Goal: Transaction & Acquisition: Purchase product/service

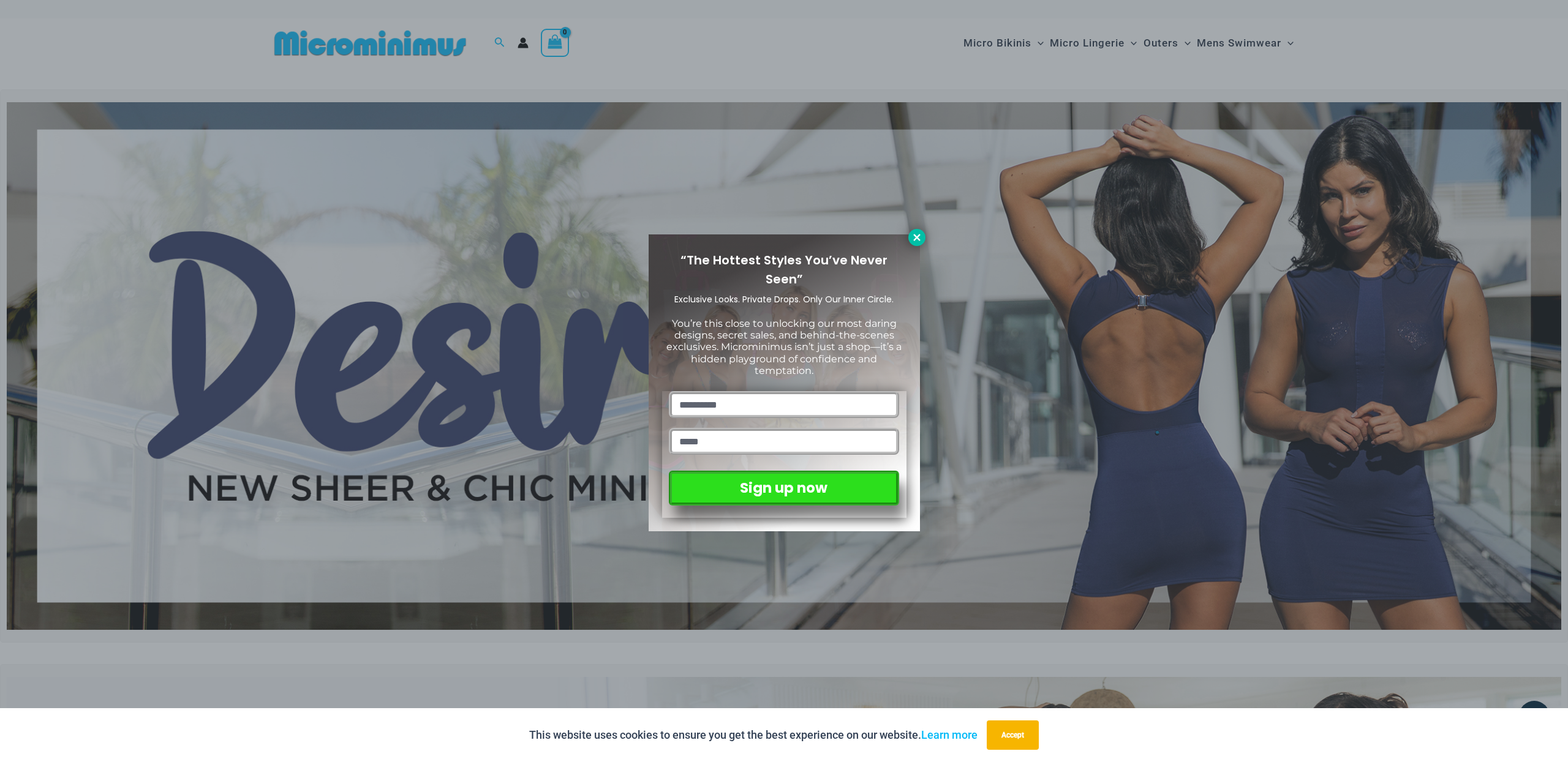
click at [913, 235] on icon at bounding box center [917, 237] width 11 height 11
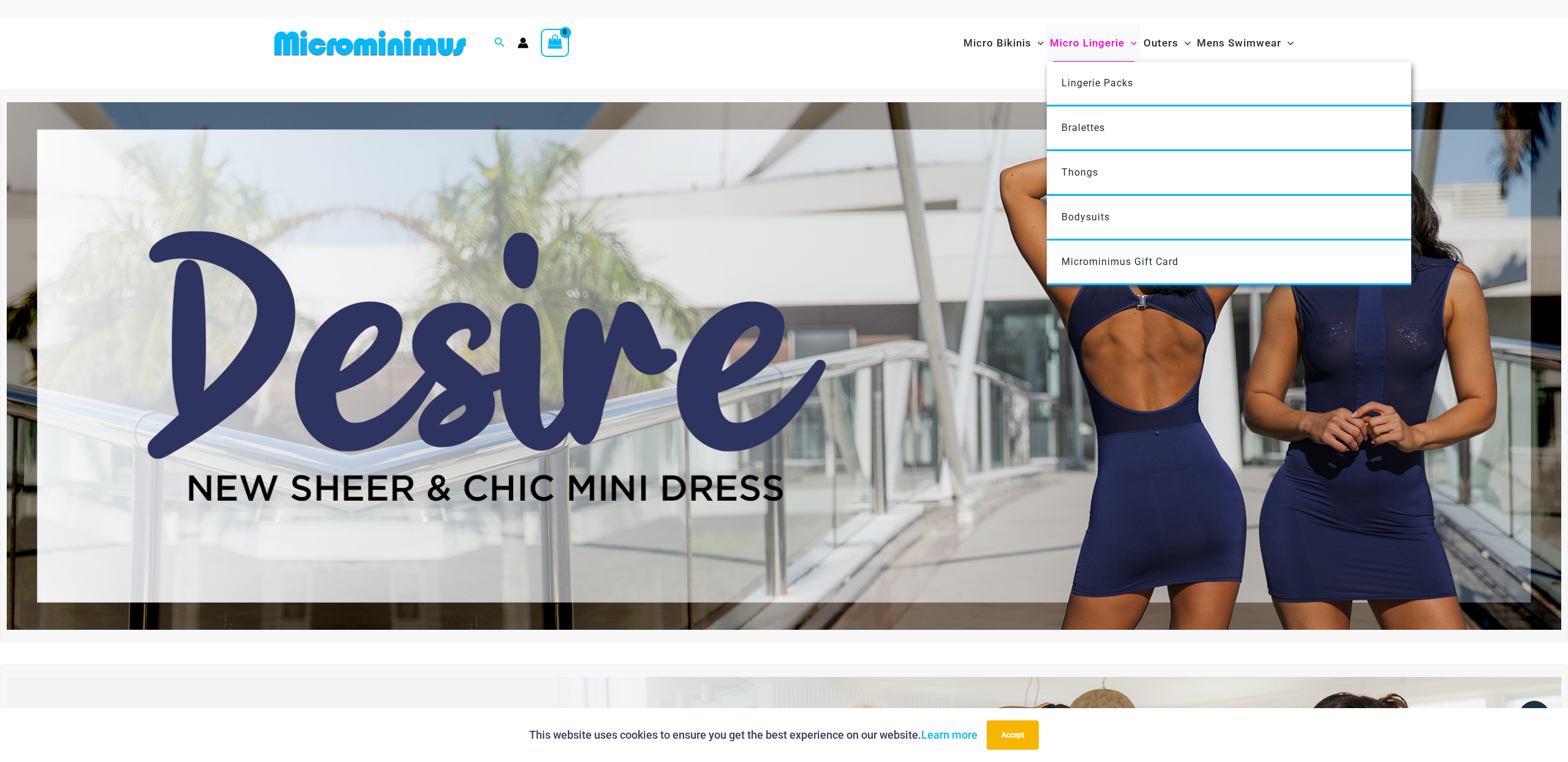
click at [1117, 40] on span "Micro Lingerie" at bounding box center [1087, 44] width 75 height 32
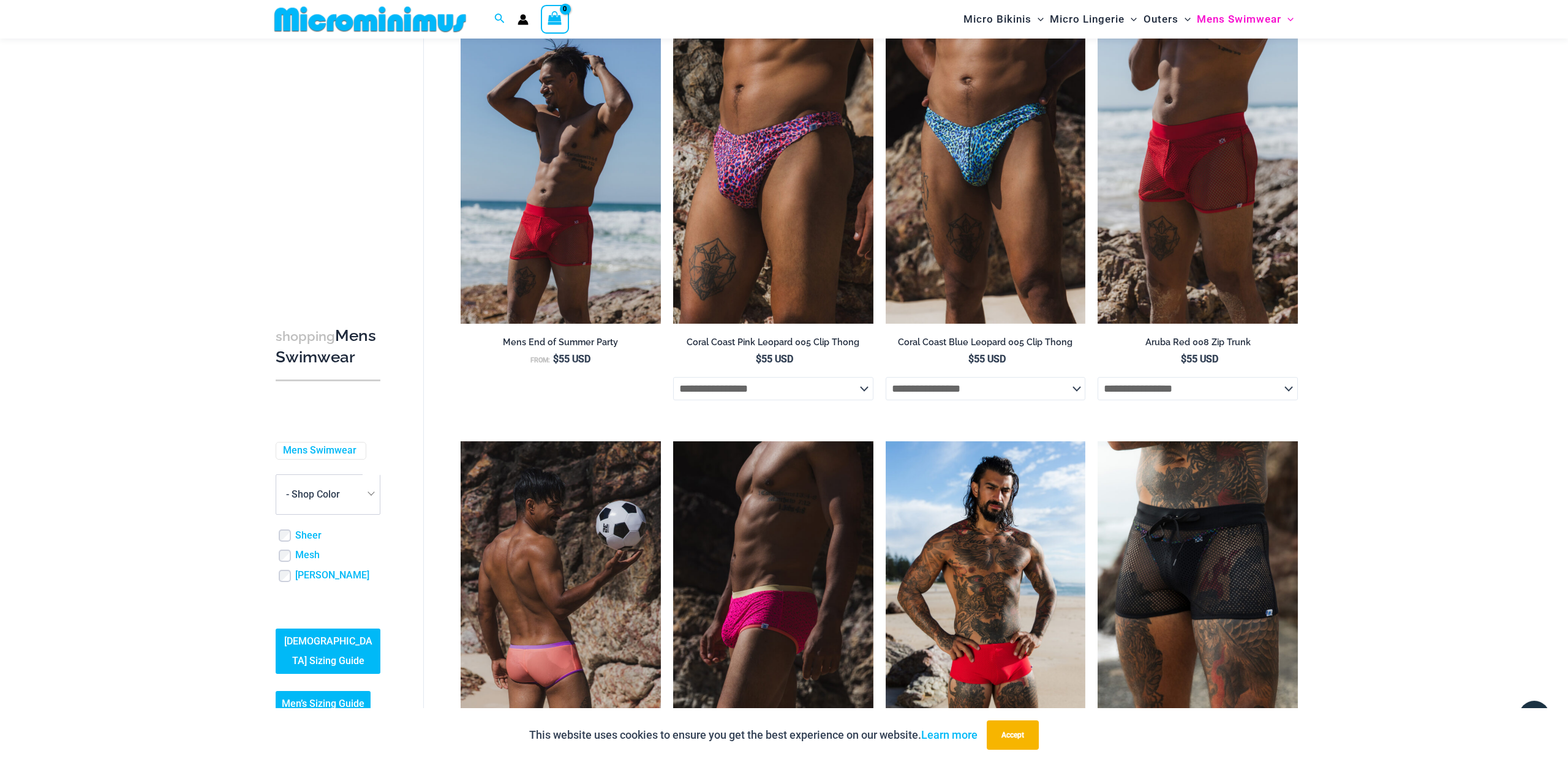
scroll to position [338, 0]
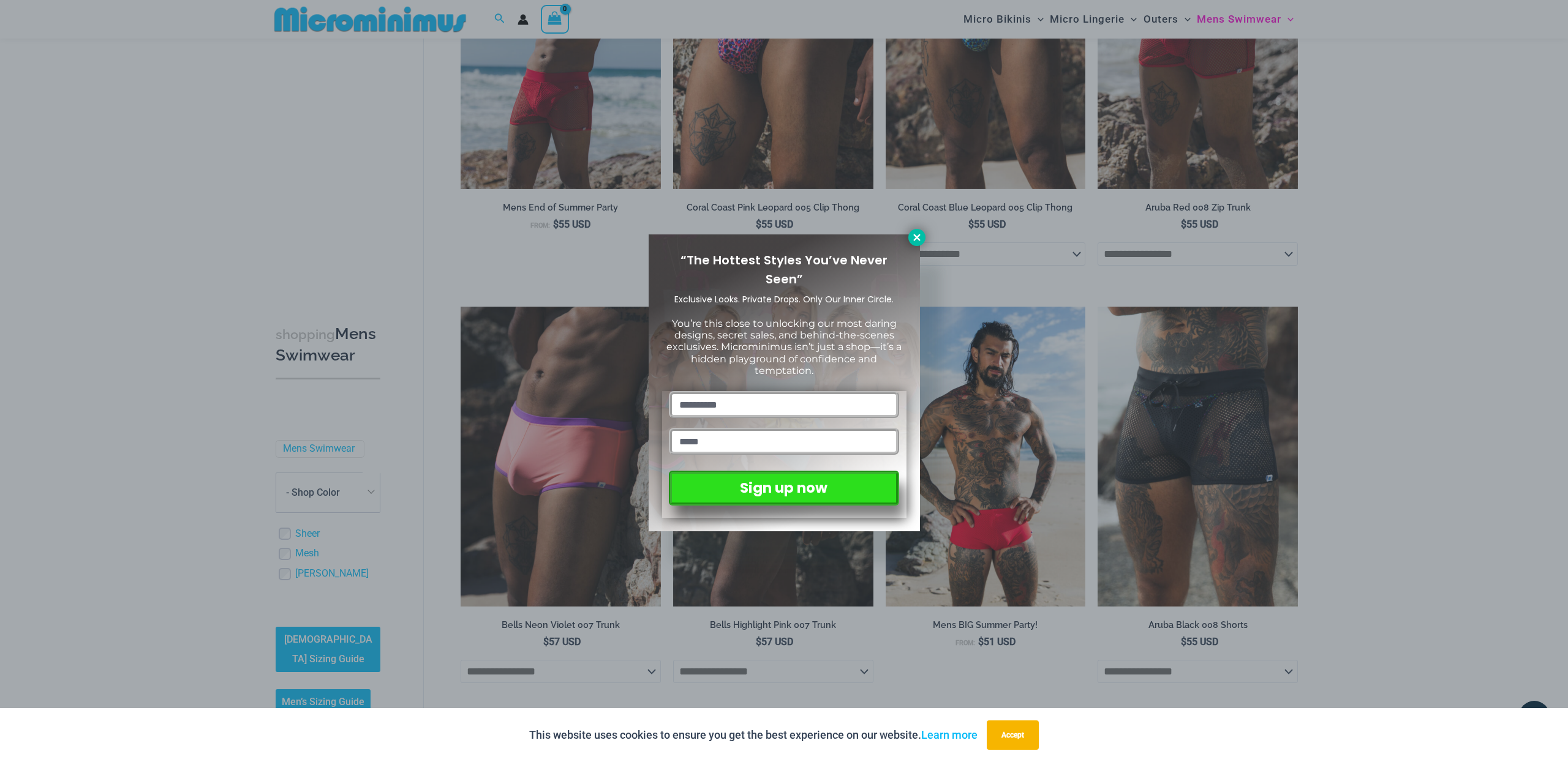
click at [916, 232] on button at bounding box center [916, 237] width 17 height 17
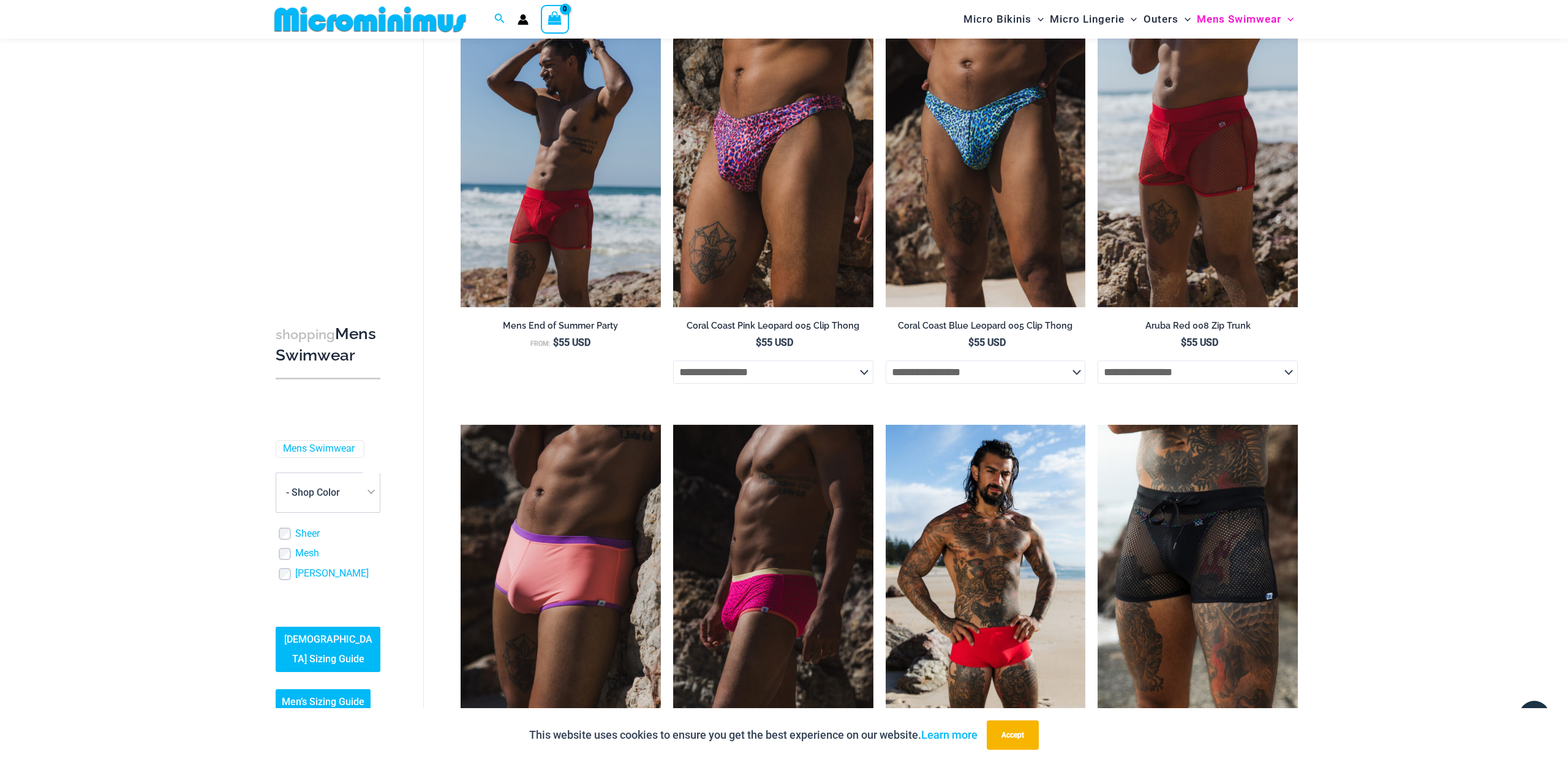
scroll to position [0, 0]
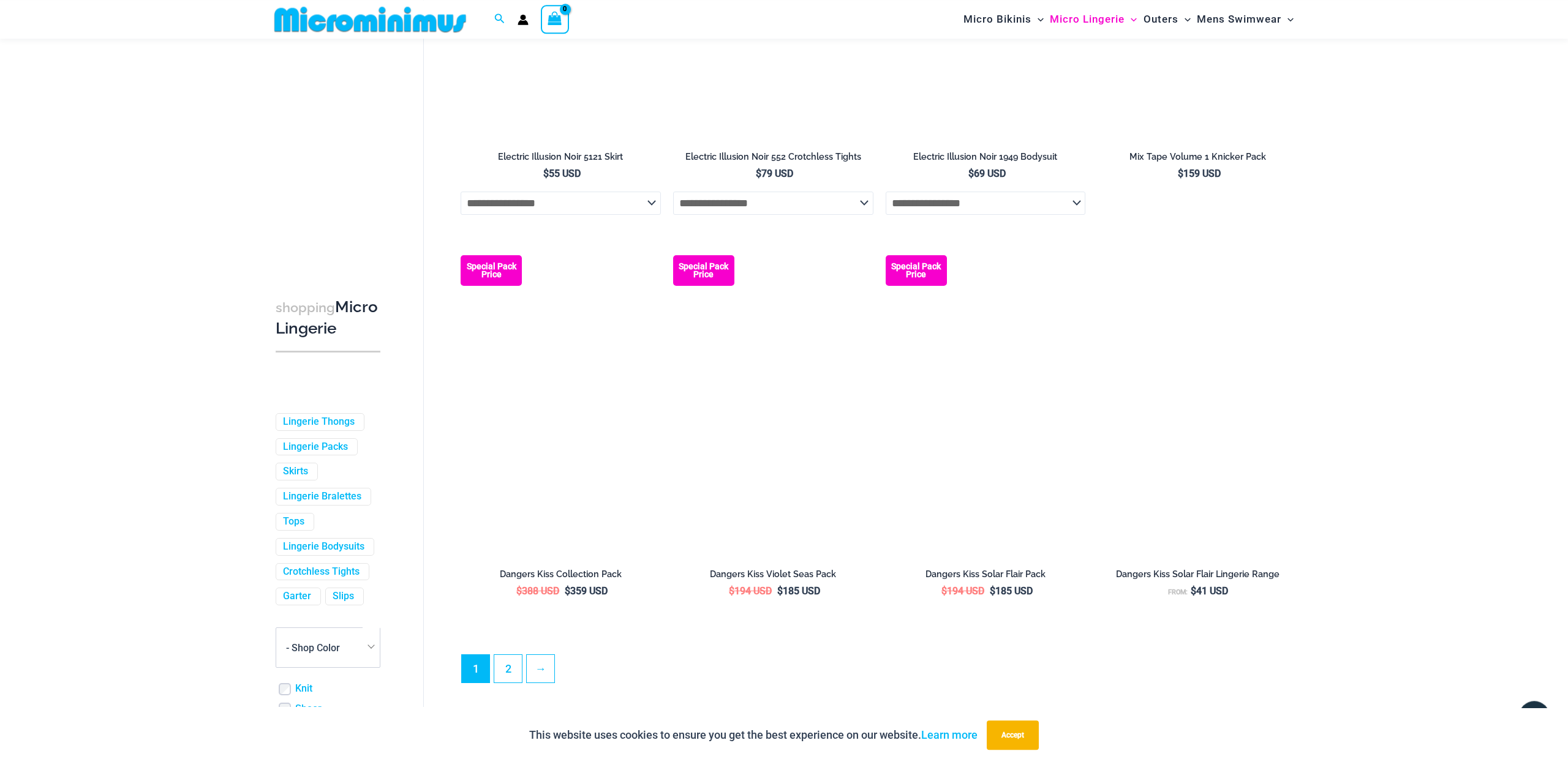
scroll to position [2920, 0]
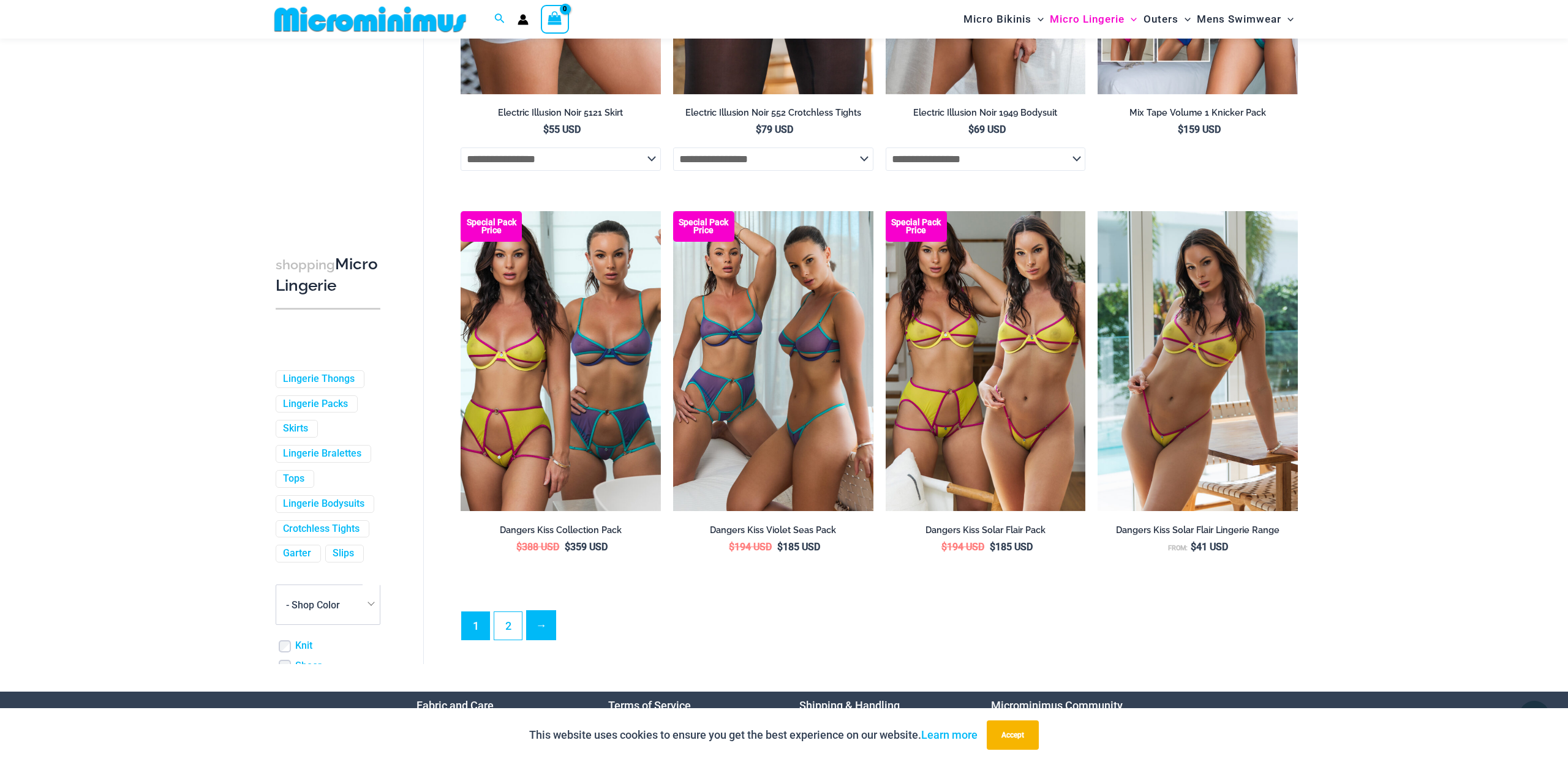
click at [541, 630] on link "→" at bounding box center [541, 625] width 29 height 29
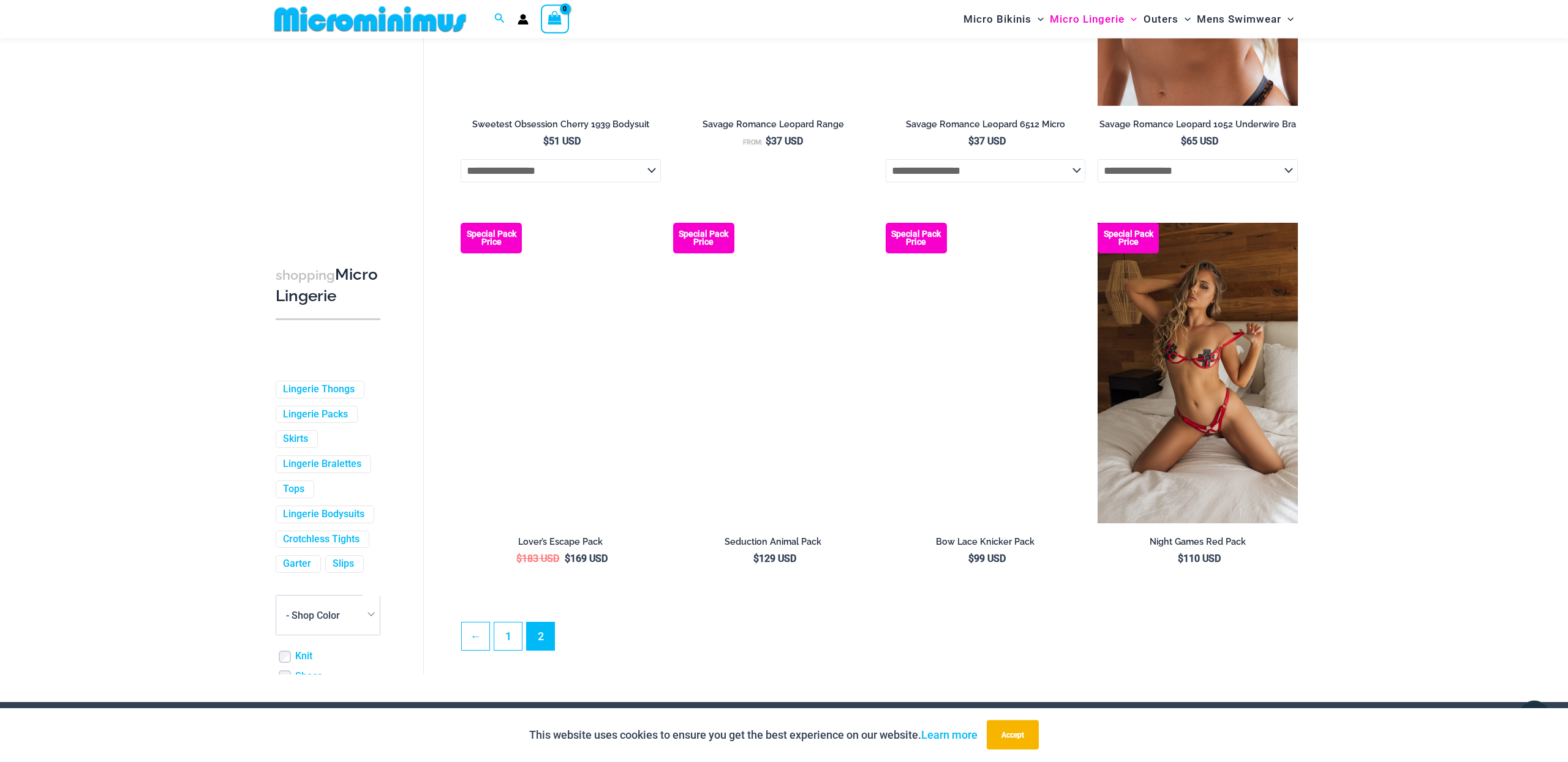
scroll to position [2782, 0]
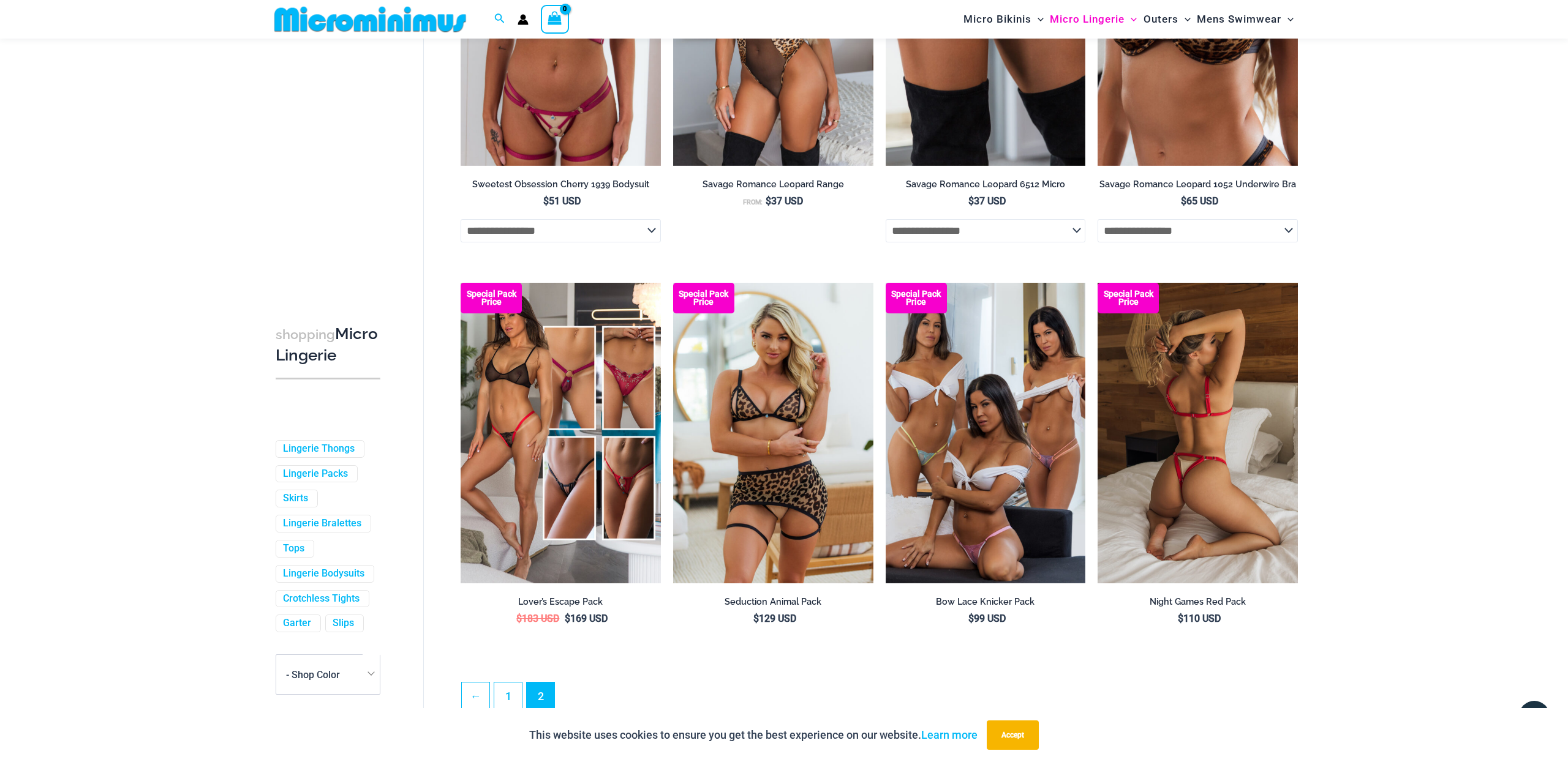
click at [1181, 479] on img at bounding box center [1197, 433] width 200 height 300
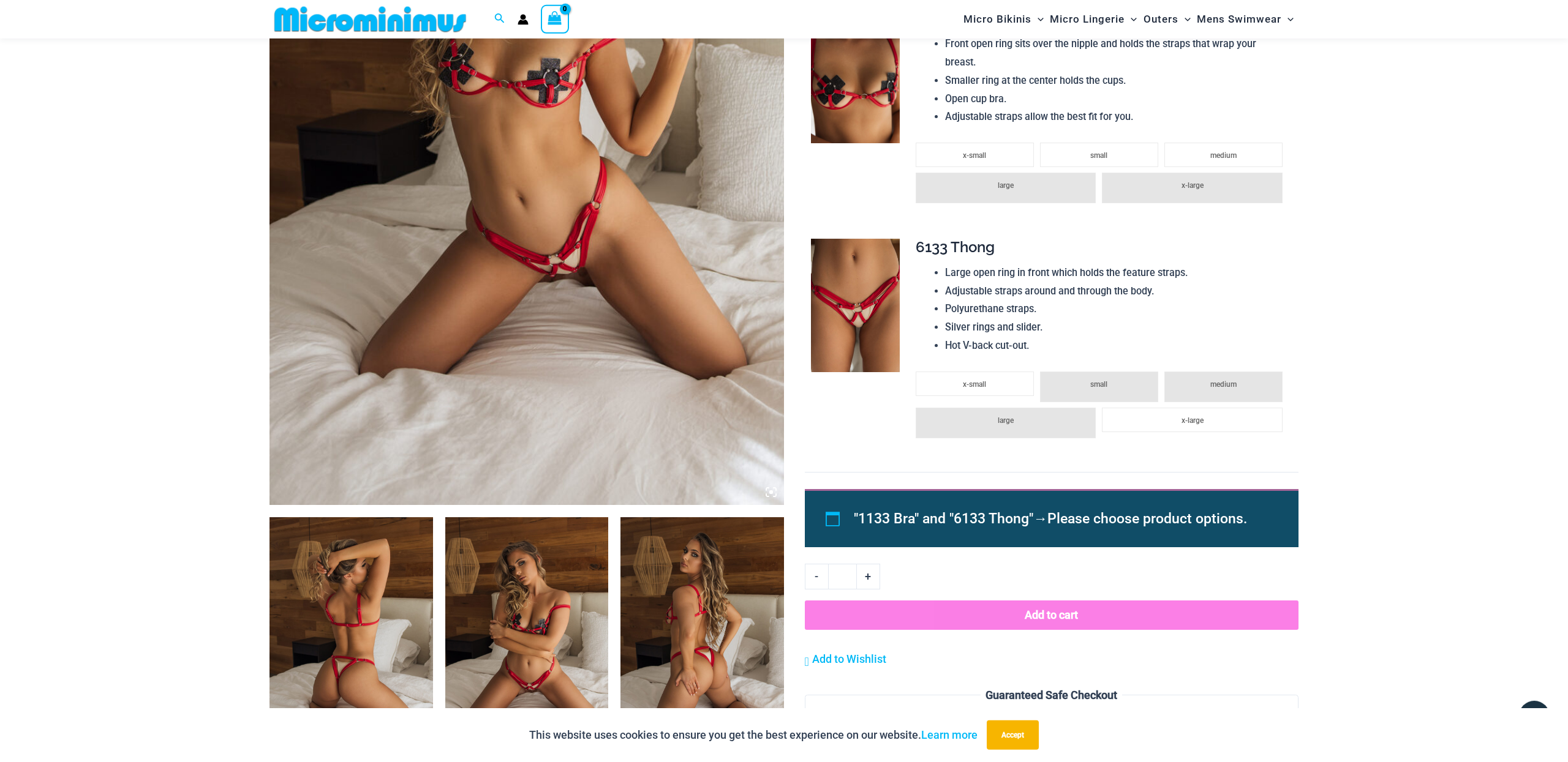
scroll to position [547, 0]
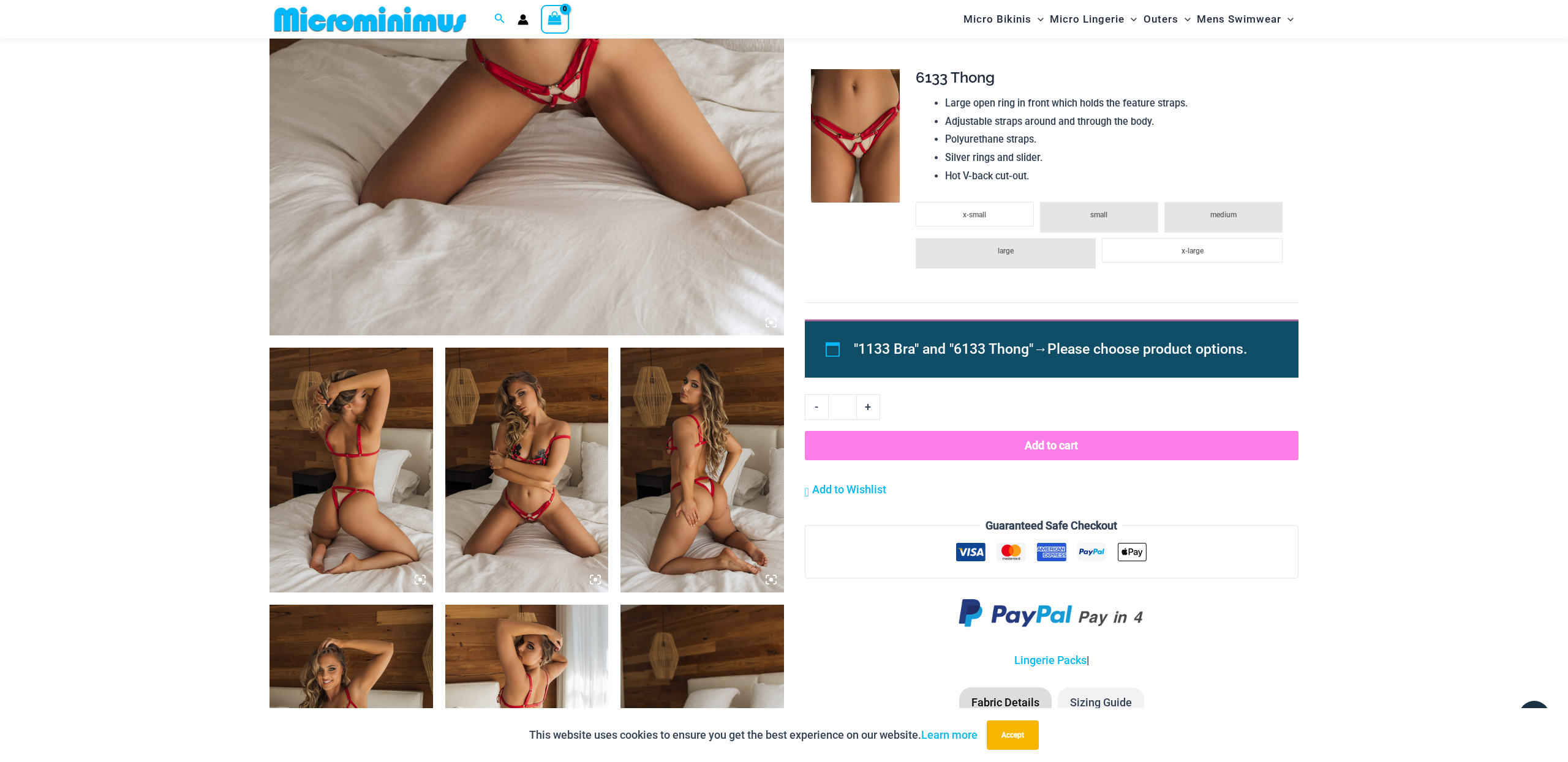
click at [335, 487] on img at bounding box center [351, 470] width 163 height 245
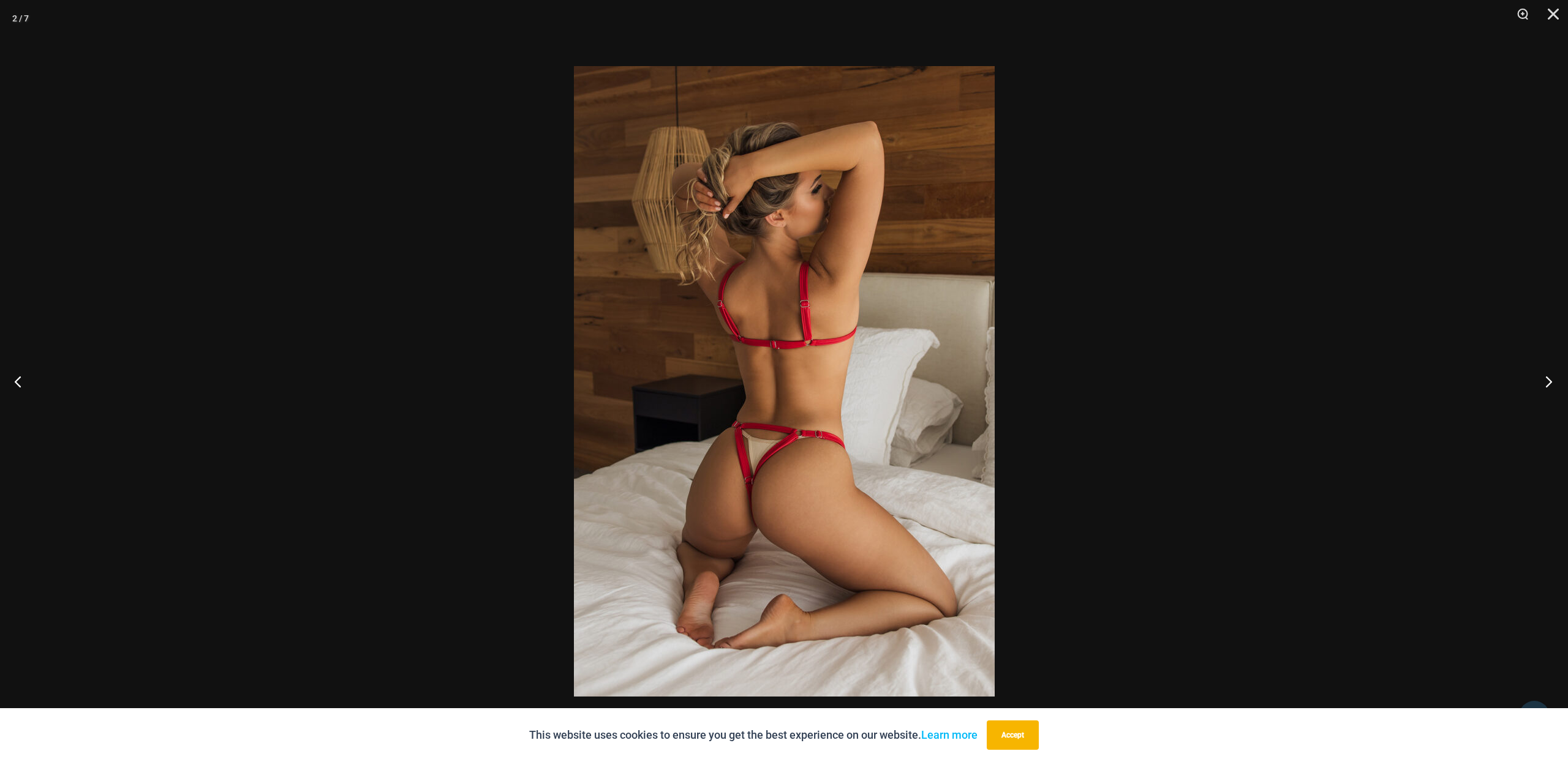
click at [1547, 379] on button "Next" at bounding box center [1545, 381] width 46 height 61
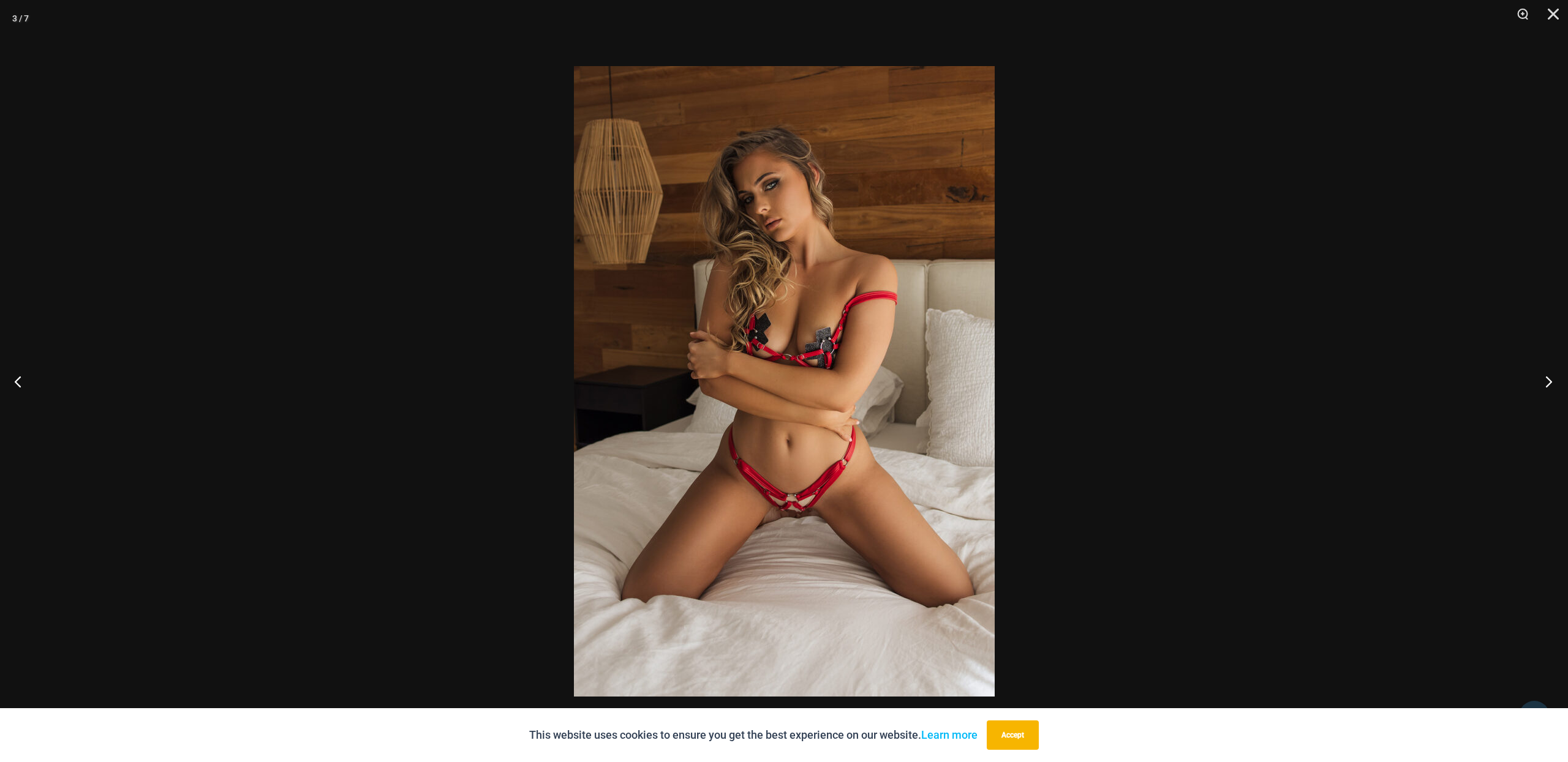
click at [1547, 379] on button "Next" at bounding box center [1545, 381] width 46 height 61
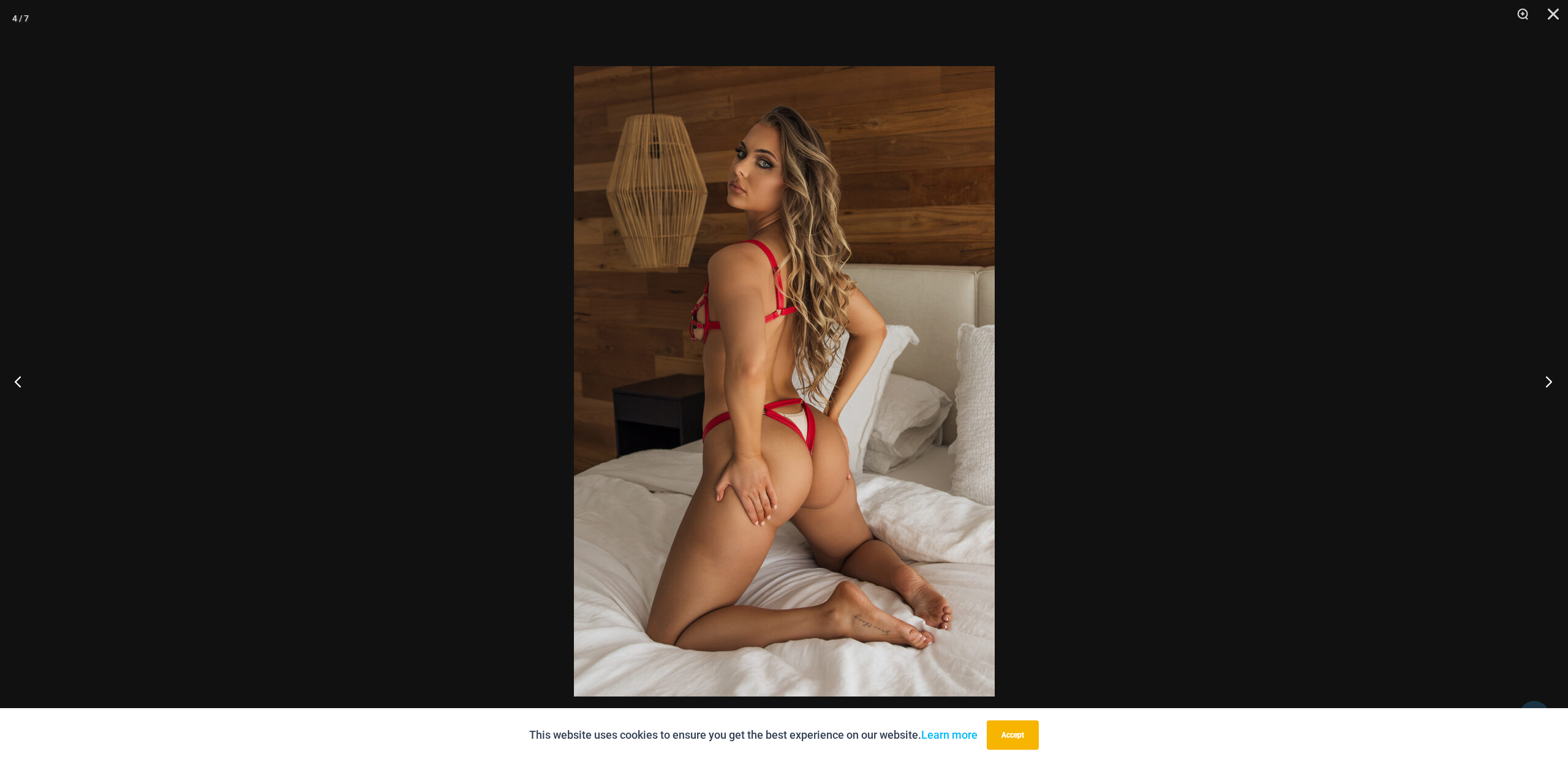
click at [1545, 385] on button "Next" at bounding box center [1545, 381] width 46 height 61
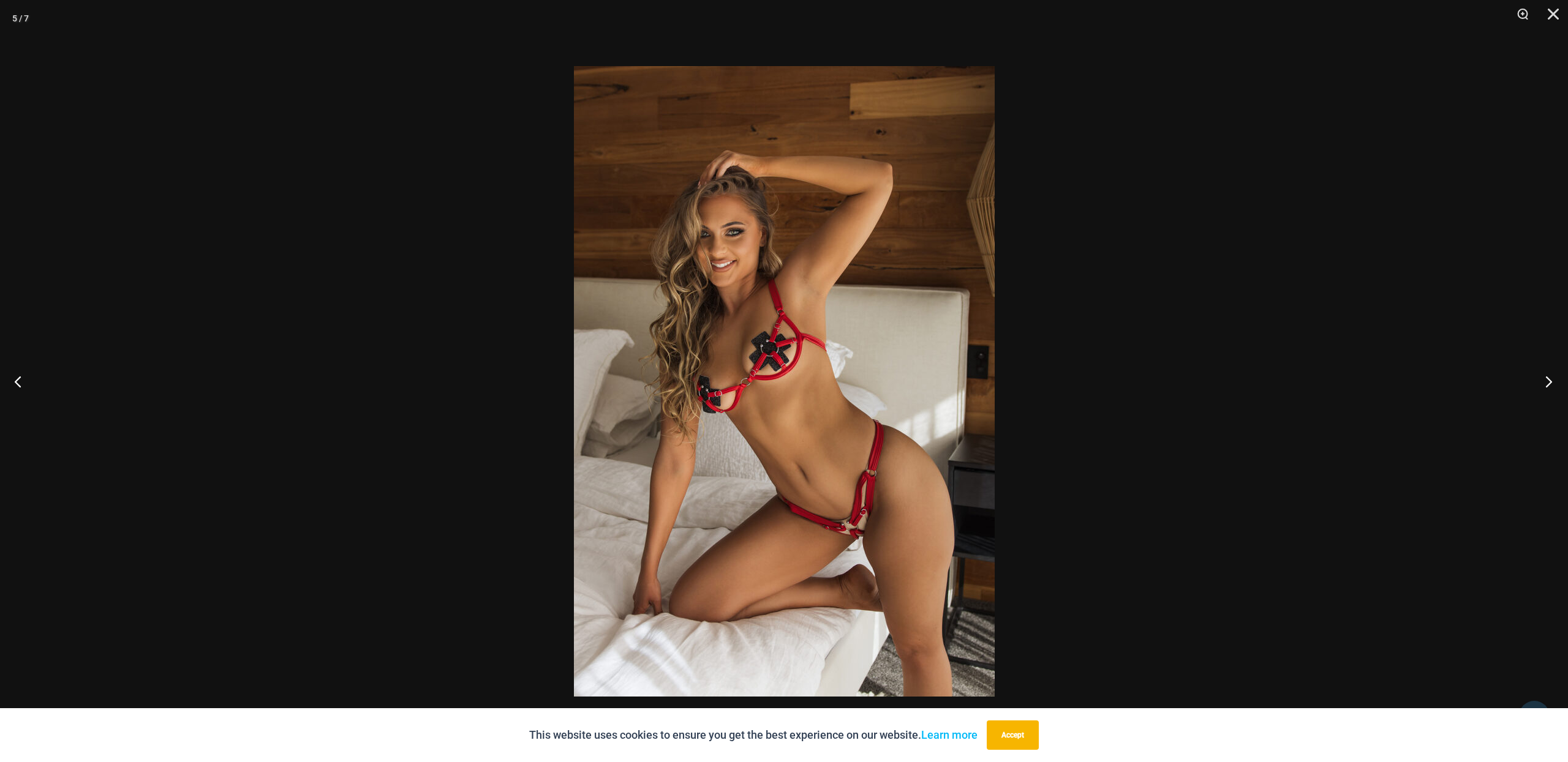
click at [1545, 385] on button "Next" at bounding box center [1545, 381] width 46 height 61
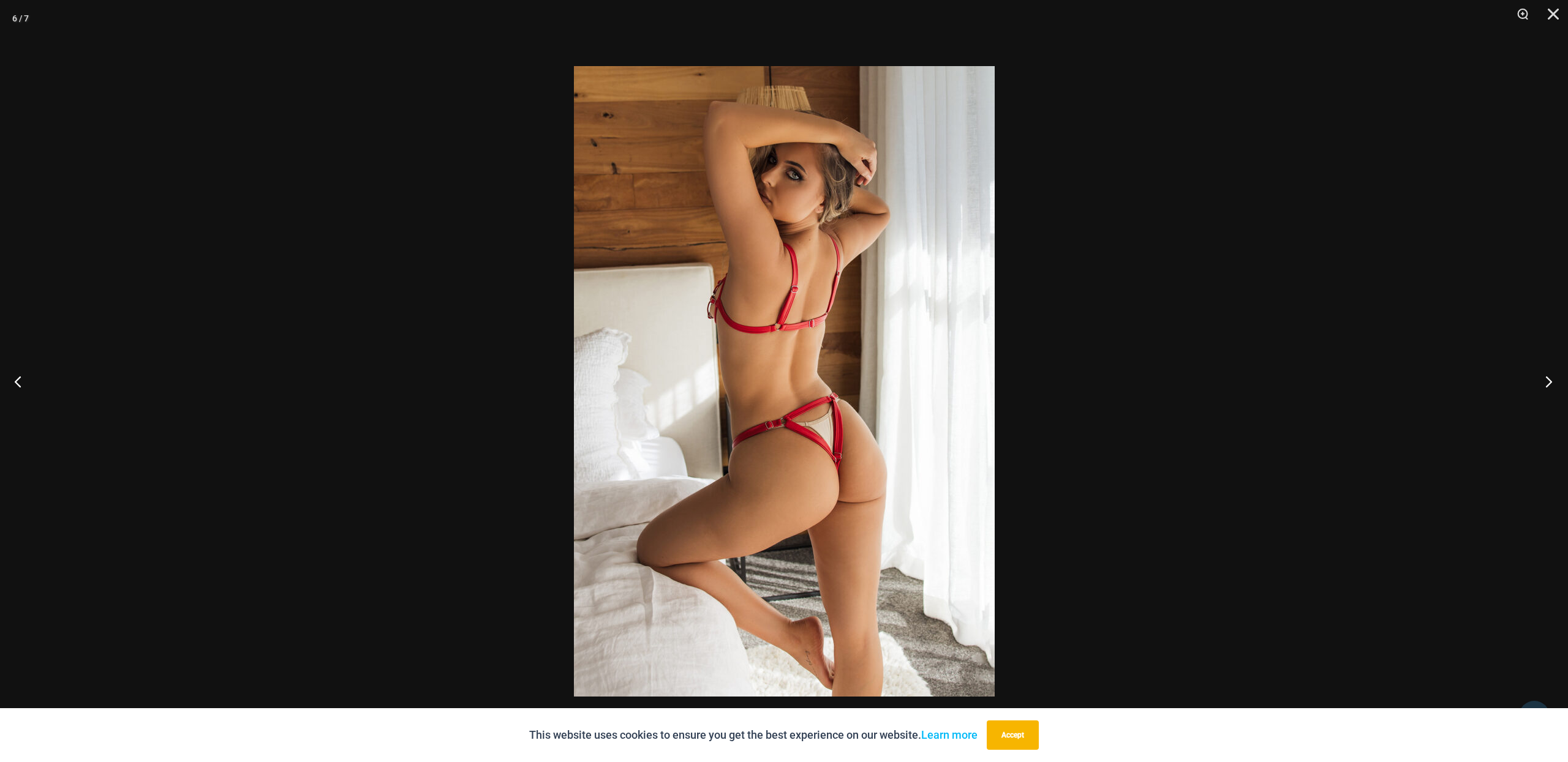
click at [1544, 385] on button "Next" at bounding box center [1545, 381] width 46 height 61
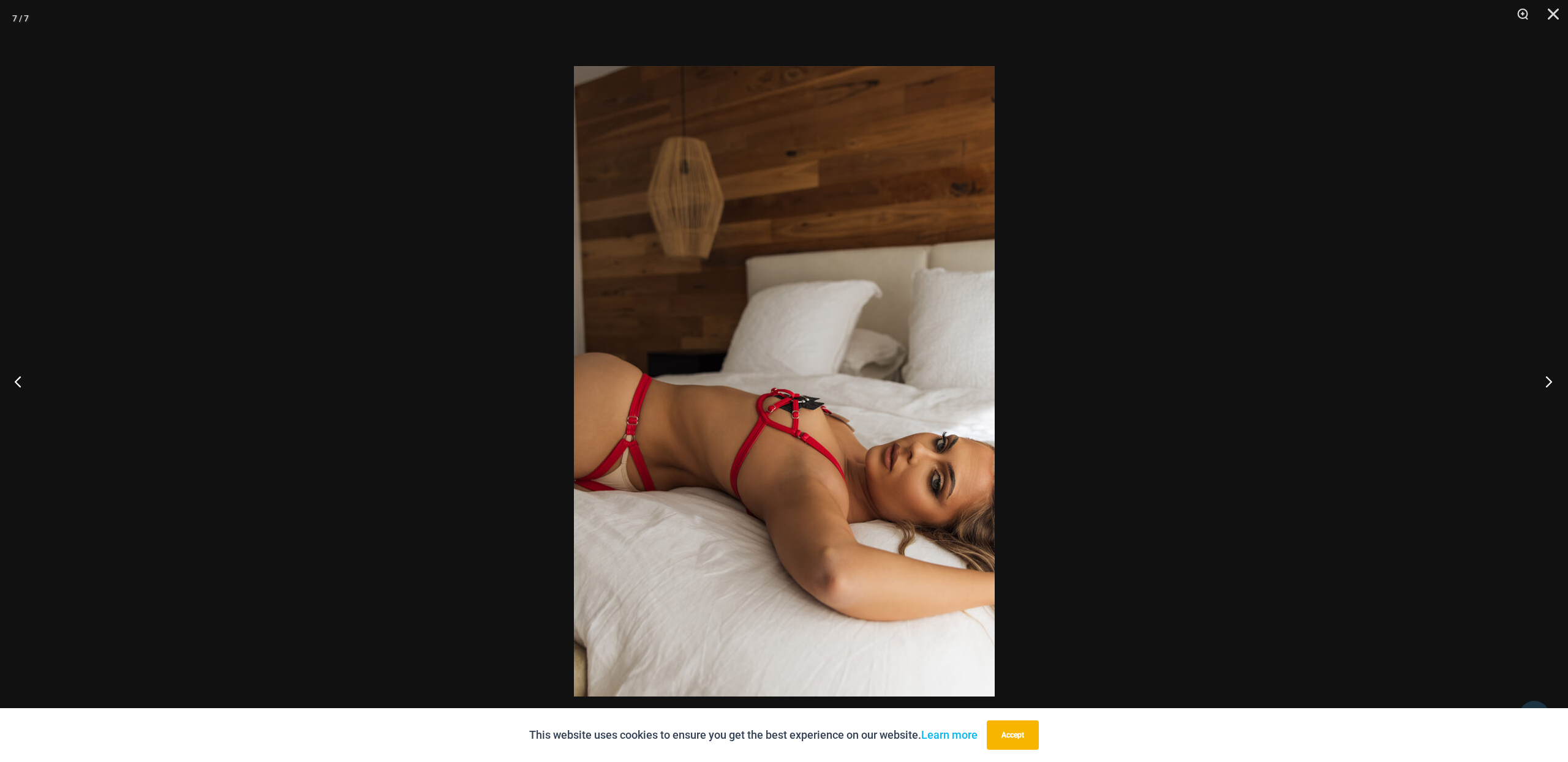
click at [1544, 385] on button "Next" at bounding box center [1545, 381] width 46 height 61
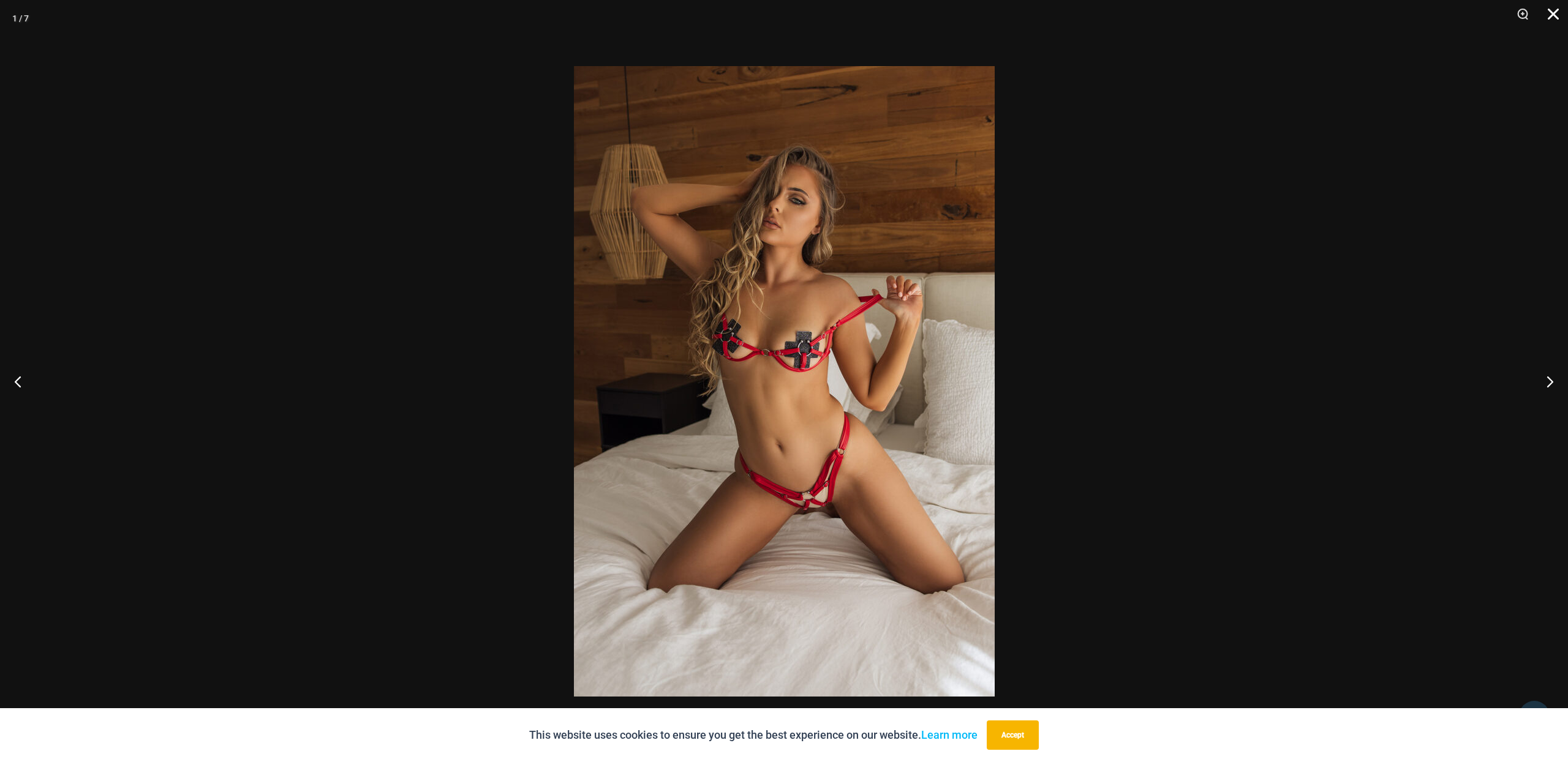
click at [1553, 13] on button "Close" at bounding box center [1549, 19] width 31 height 37
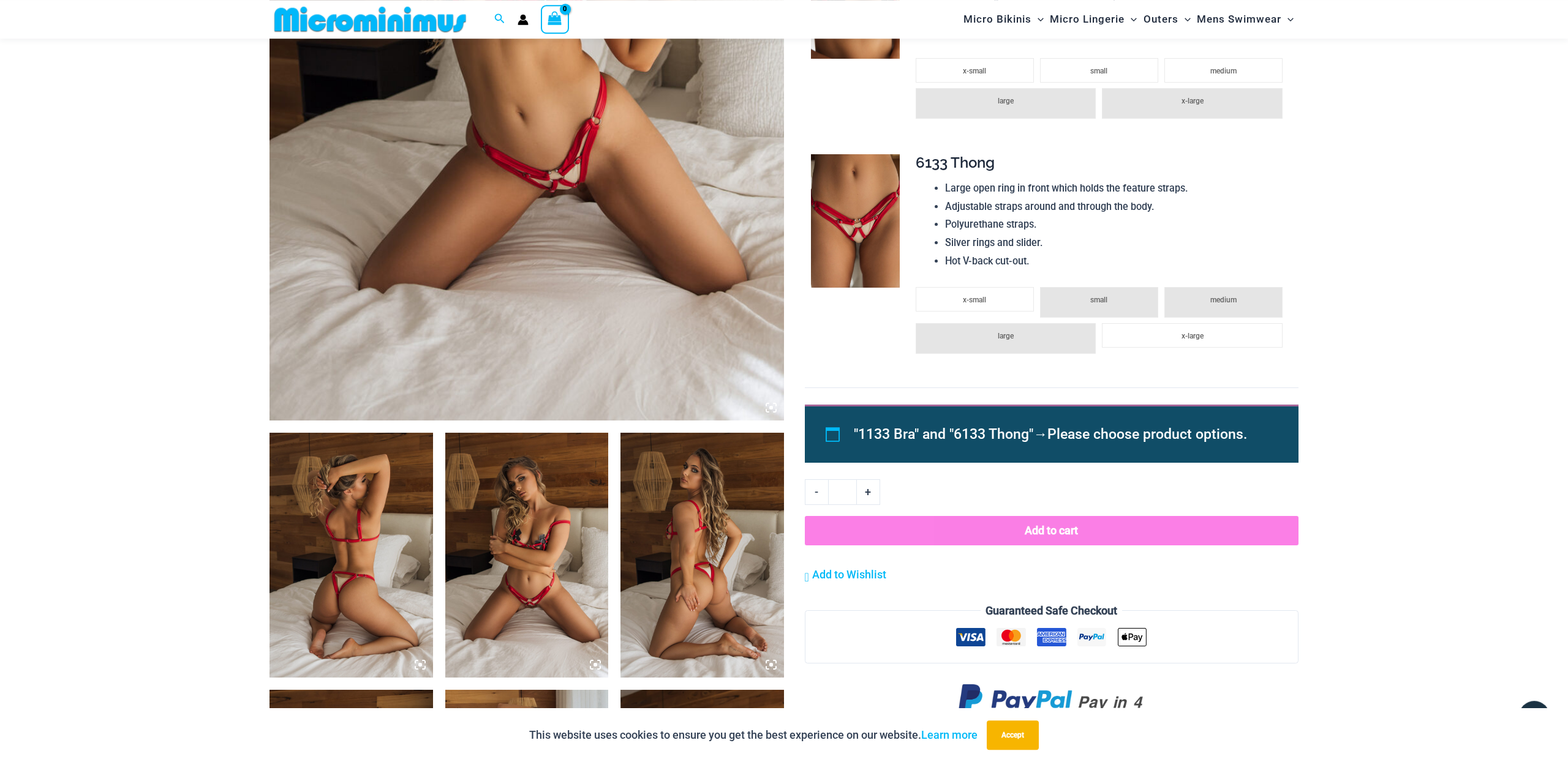
scroll to position [268, 0]
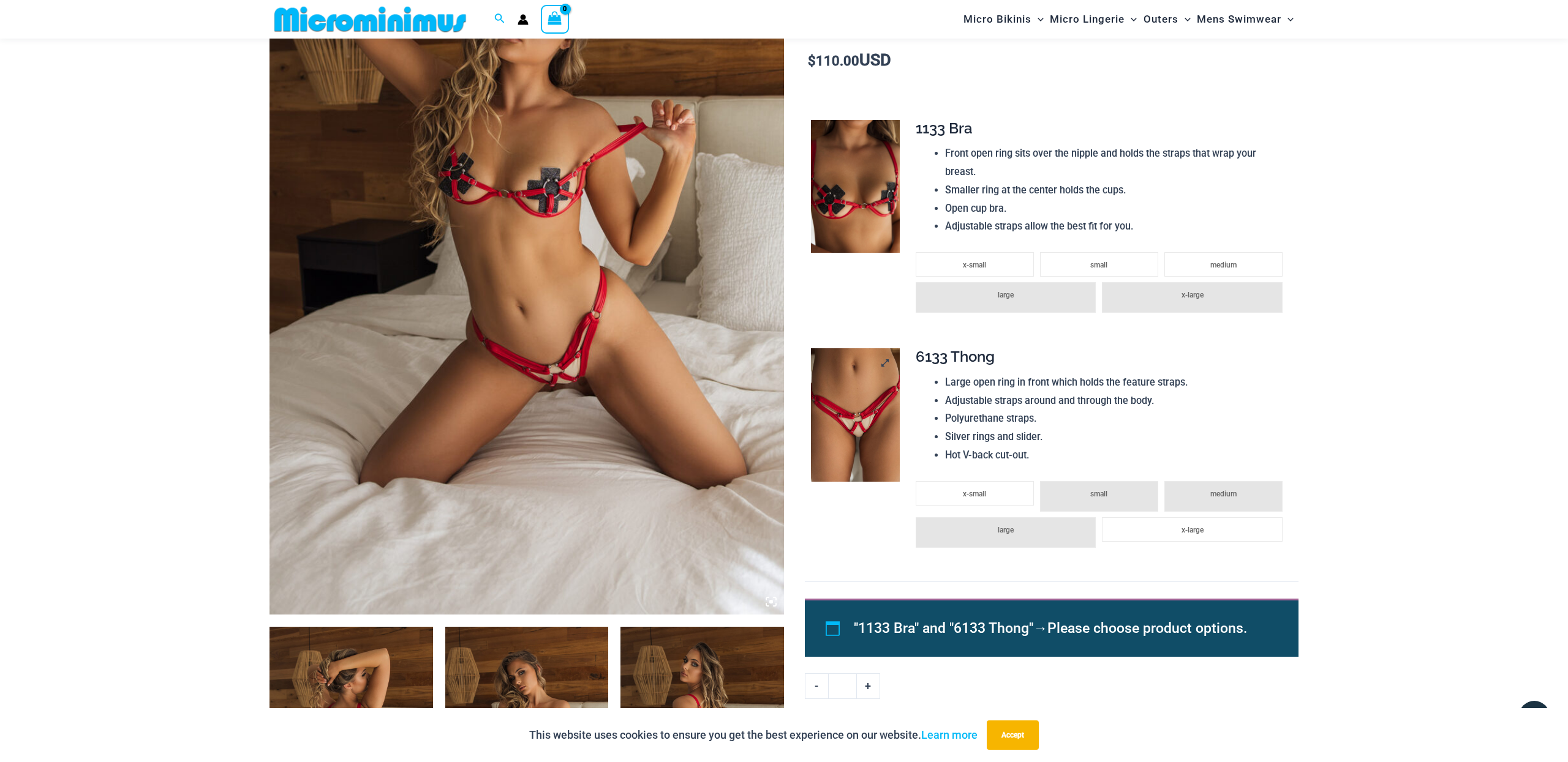
click at [848, 408] on img at bounding box center [855, 415] width 89 height 133
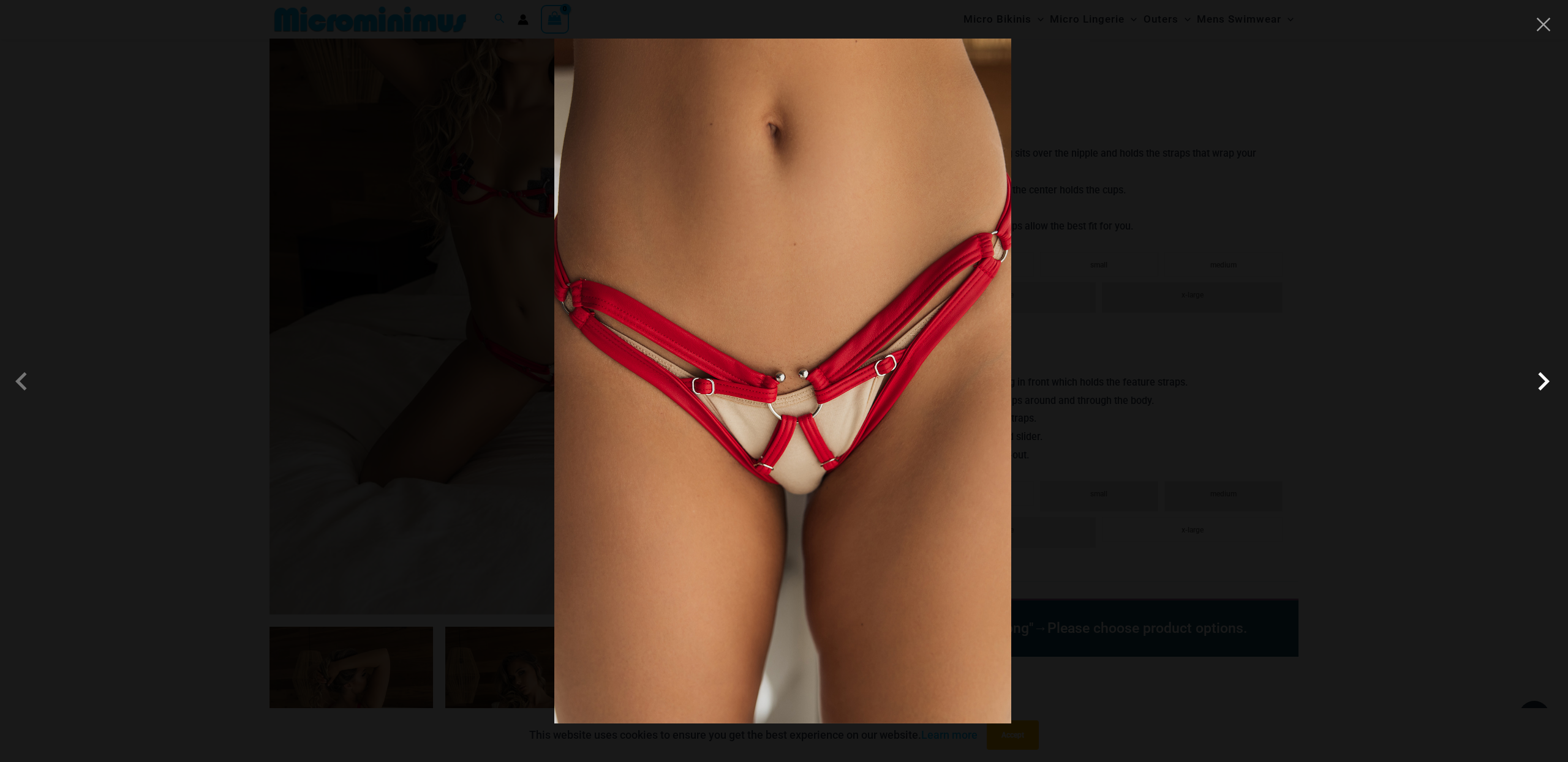
click at [1547, 377] on span at bounding box center [1543, 382] width 37 height 37
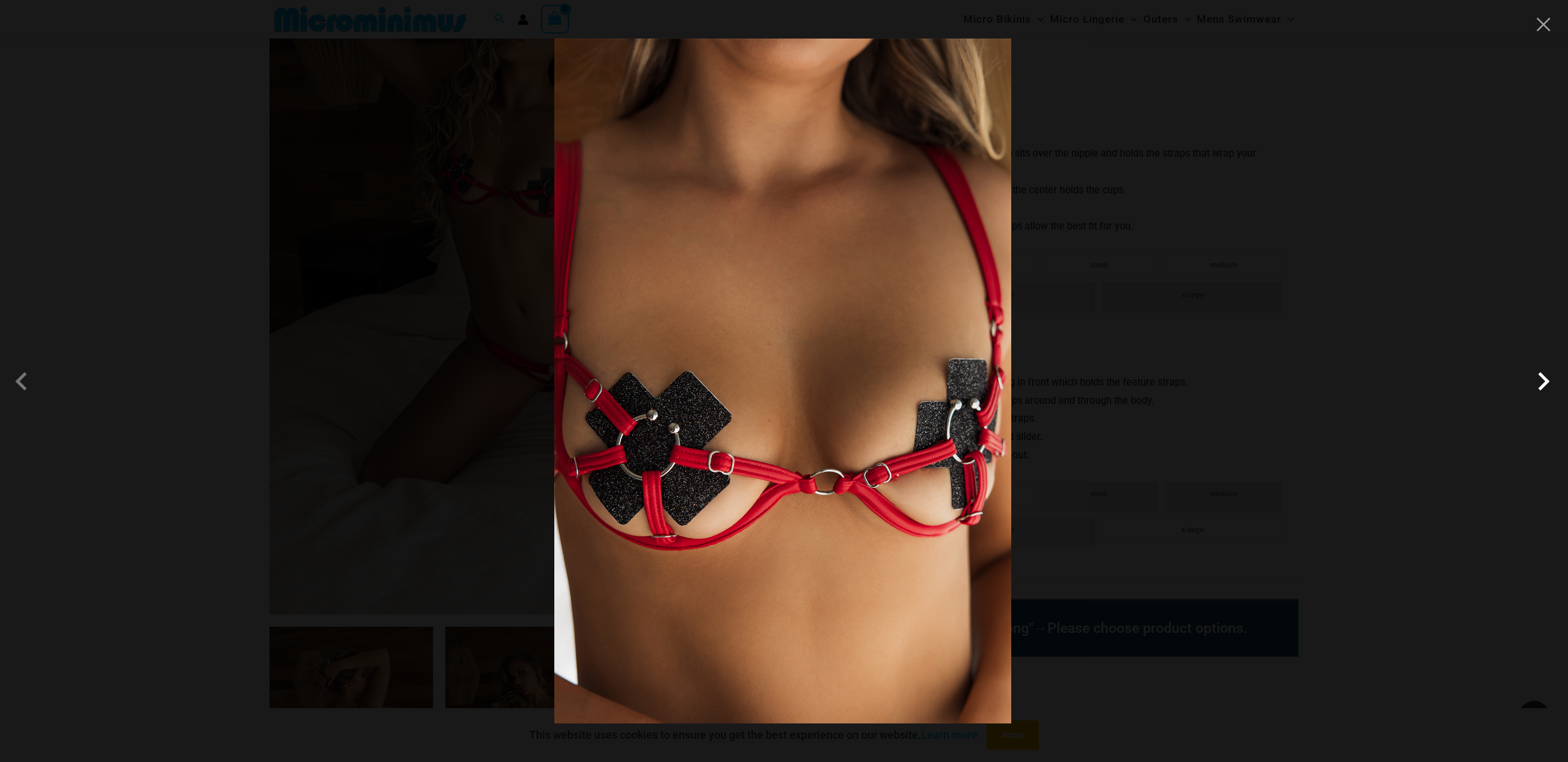
click at [1547, 377] on span at bounding box center [1543, 382] width 37 height 37
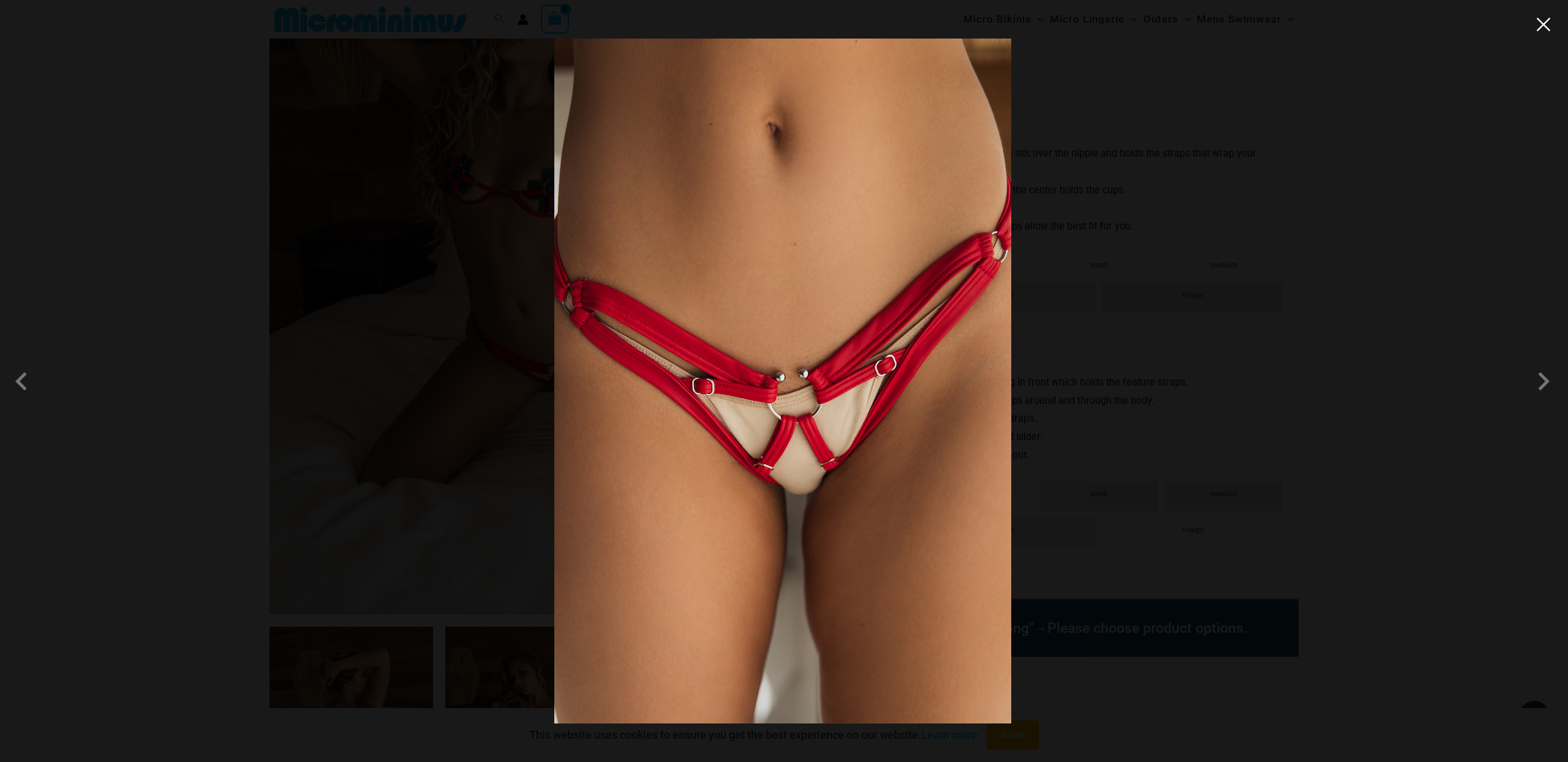
click at [1546, 26] on button "Close" at bounding box center [1543, 25] width 19 height 19
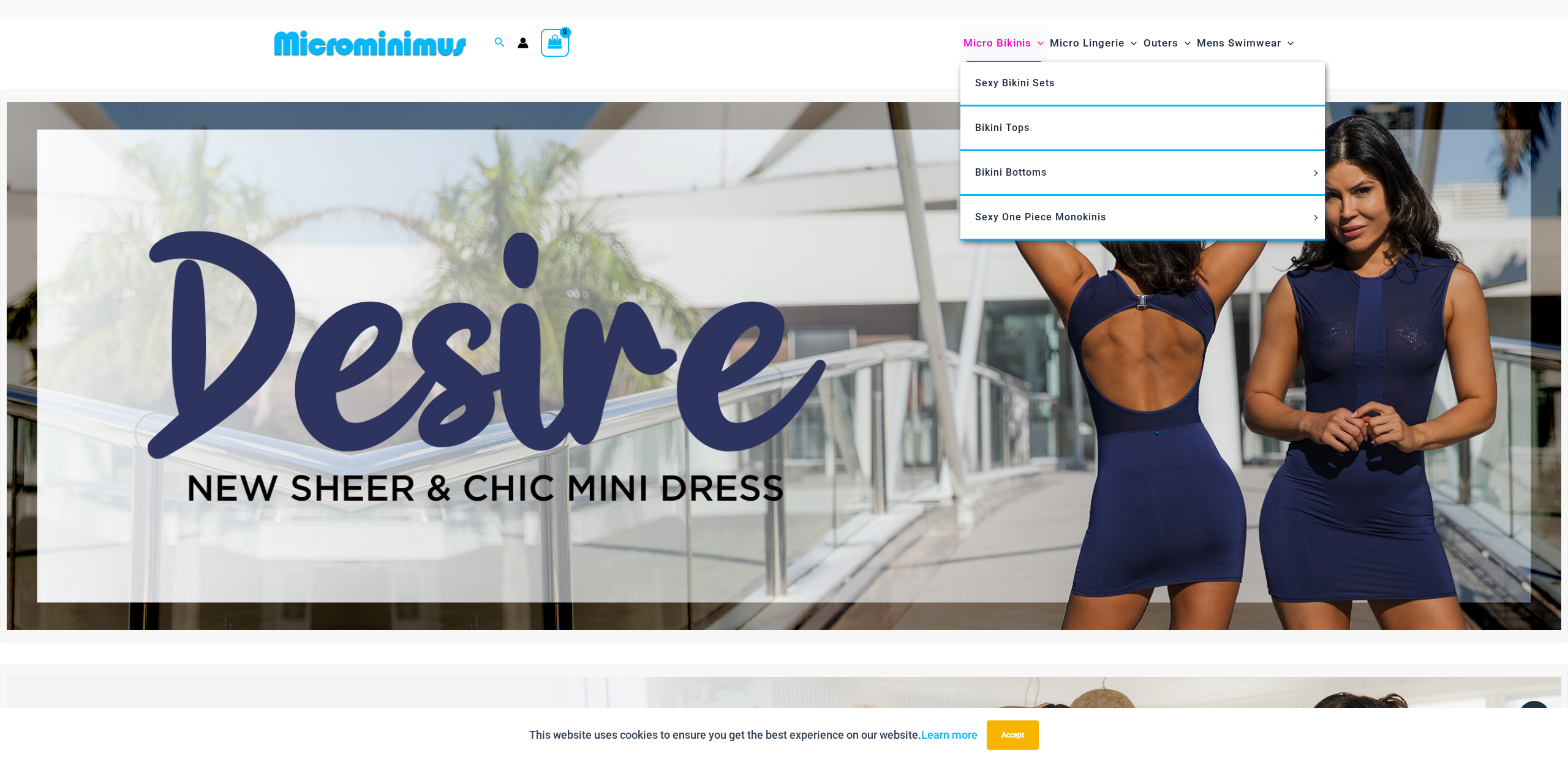
click at [993, 43] on span "Micro Bikinis" at bounding box center [997, 44] width 68 height 32
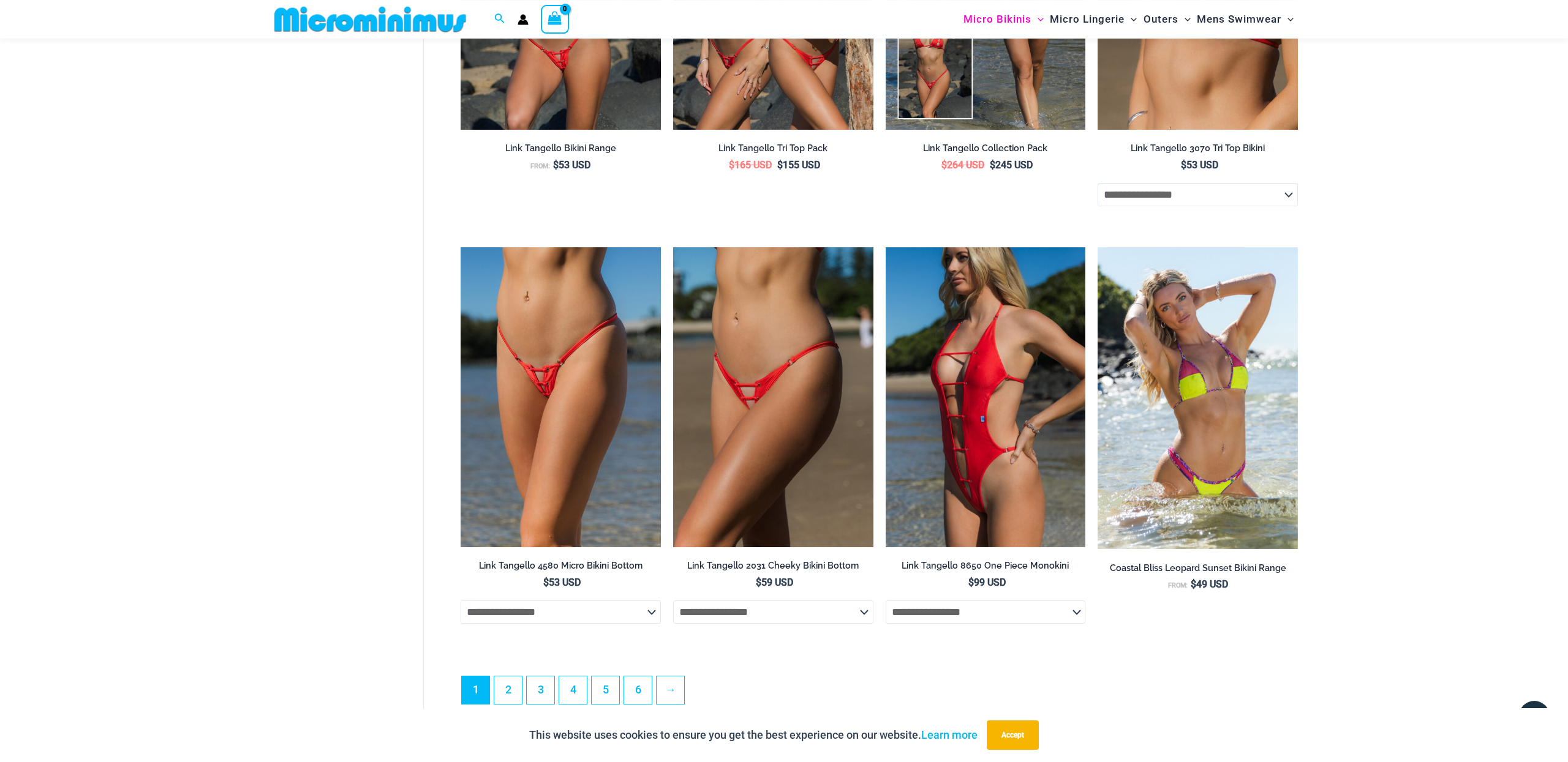
scroll to position [3070, 0]
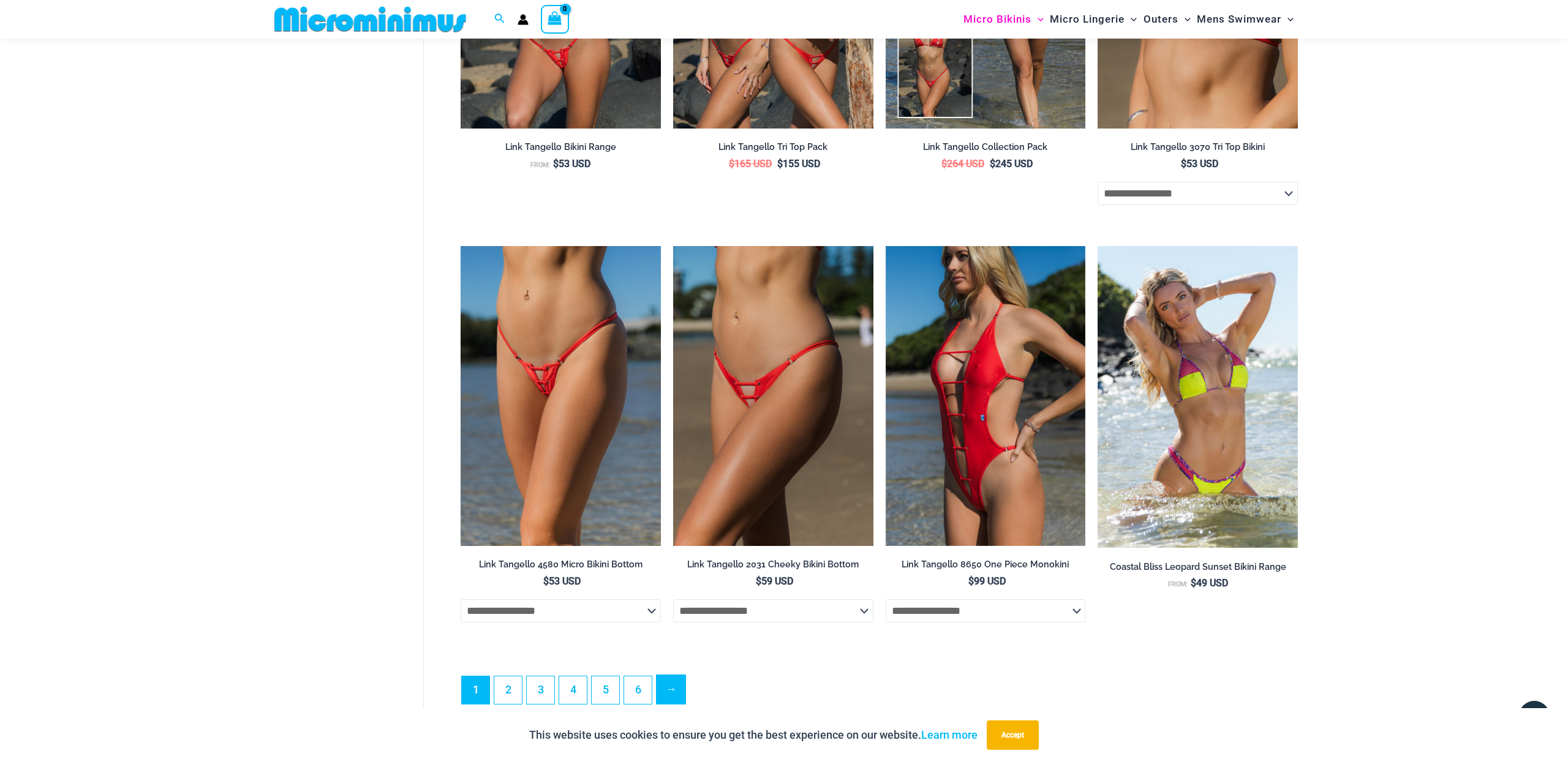
click at [677, 698] on link "→" at bounding box center [670, 689] width 29 height 29
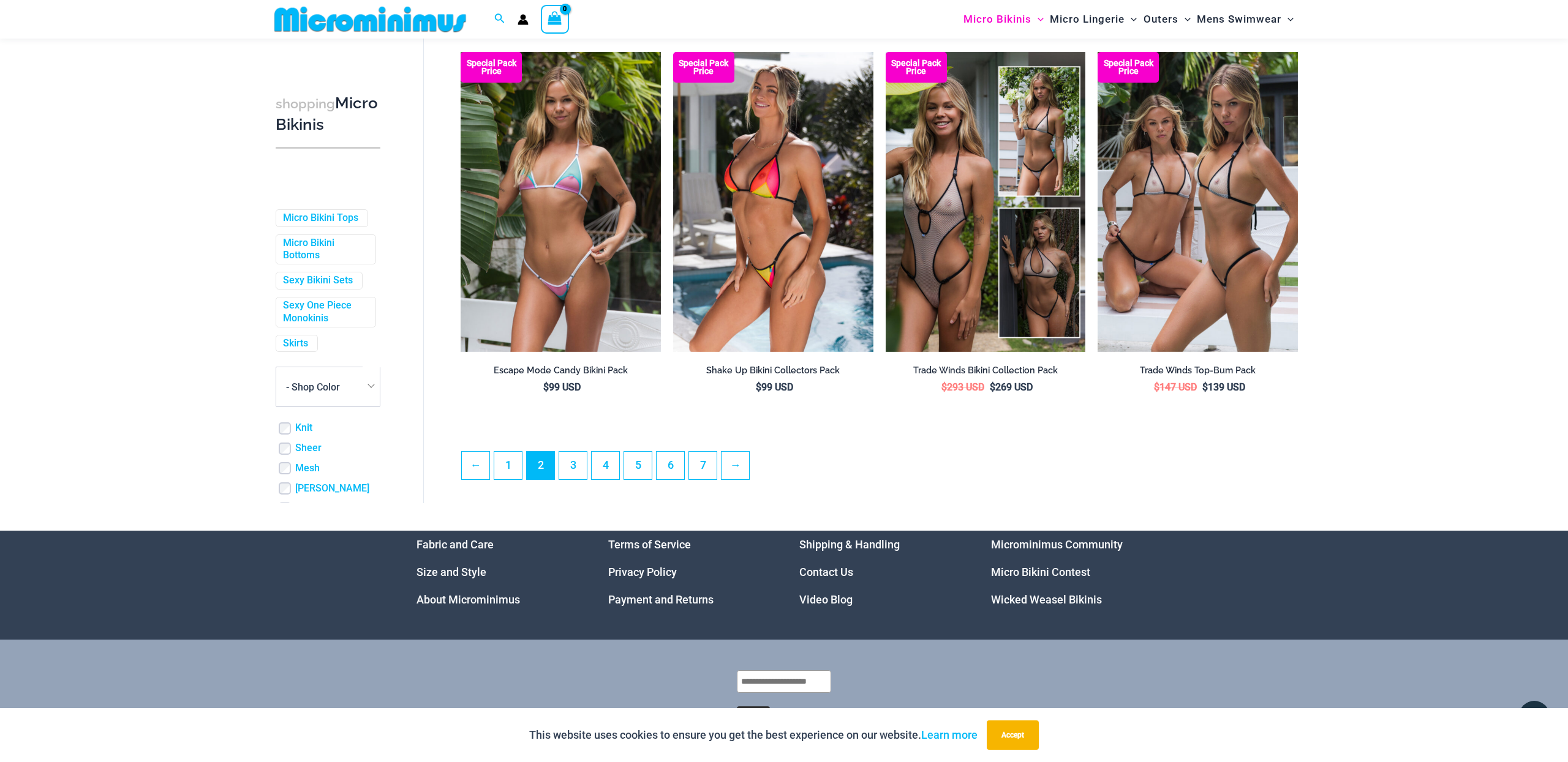
scroll to position [3095, 0]
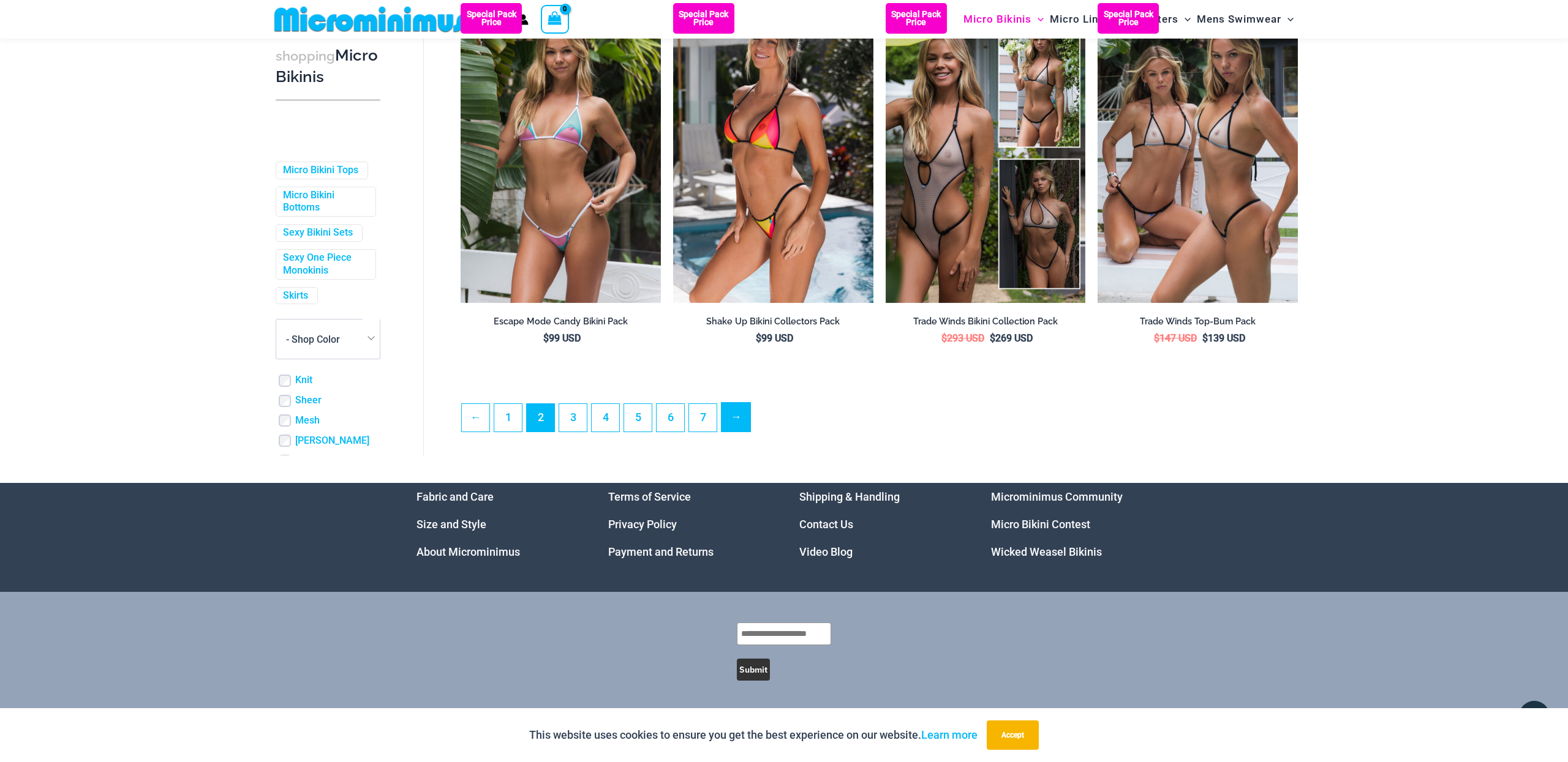
click at [739, 415] on link "→" at bounding box center [735, 417] width 29 height 29
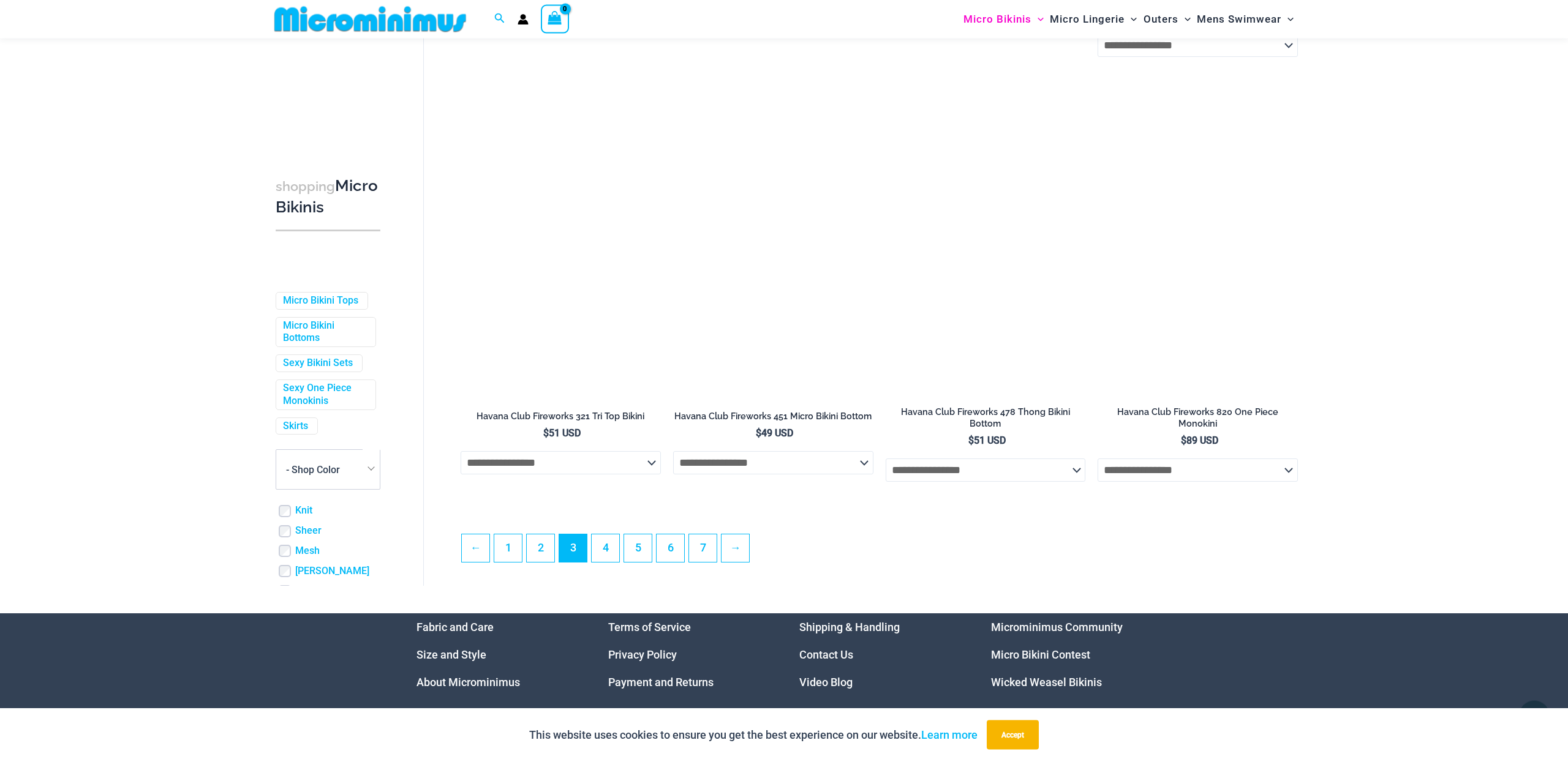
scroll to position [2990, 0]
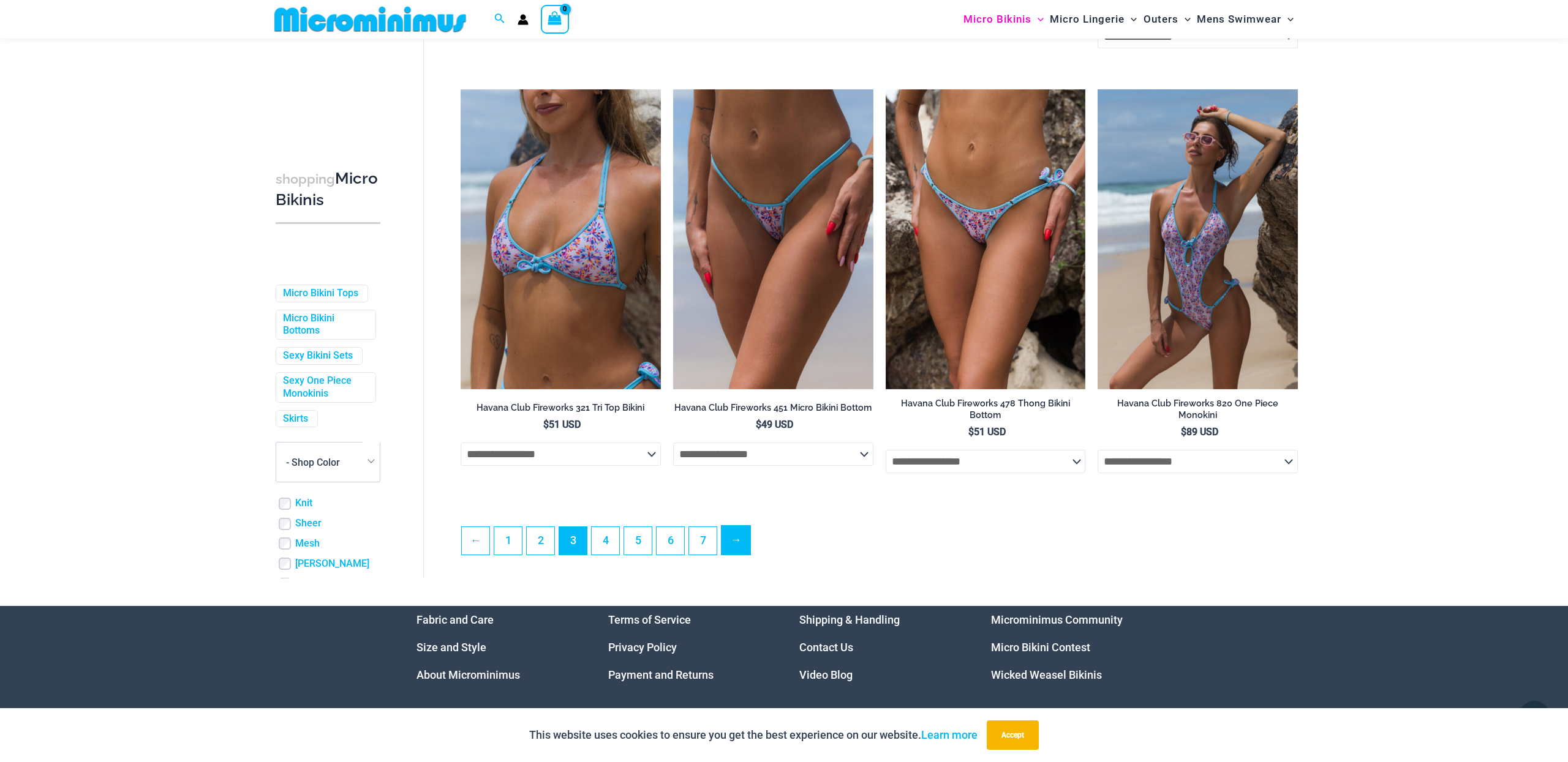
click at [736, 541] on link "→" at bounding box center [735, 540] width 29 height 29
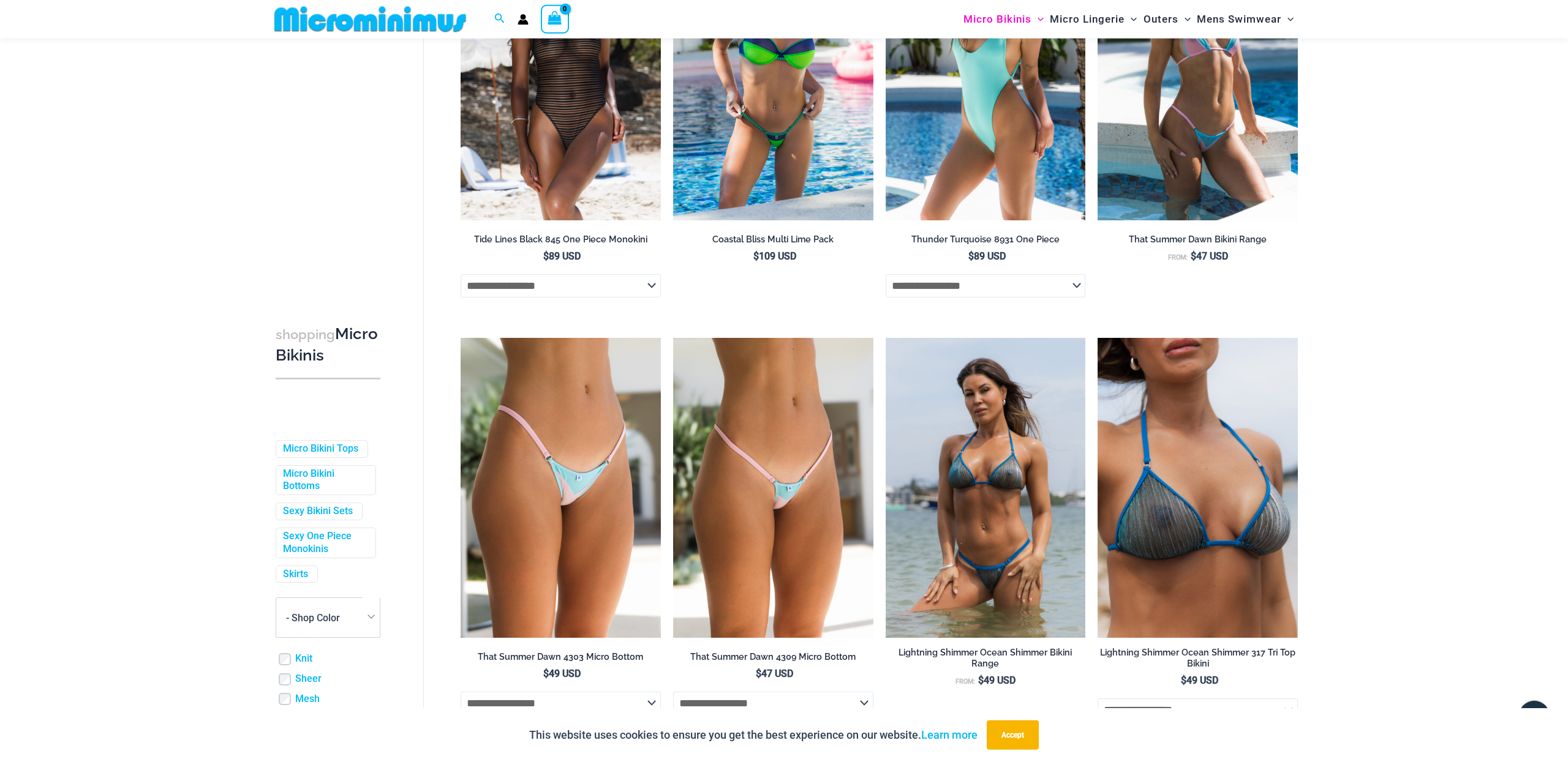
scroll to position [2920, 0]
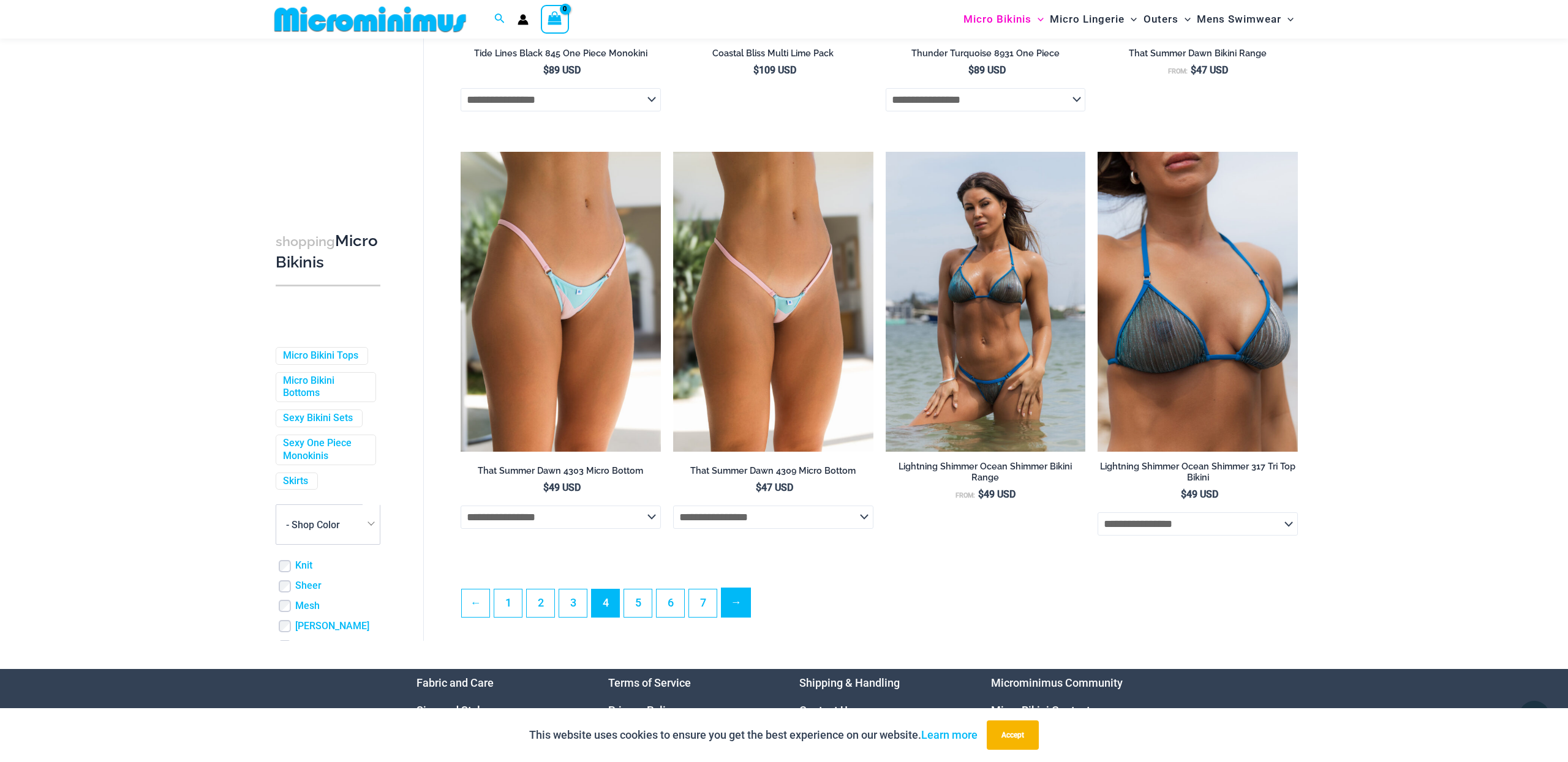
click at [741, 617] on link "→" at bounding box center [735, 603] width 29 height 29
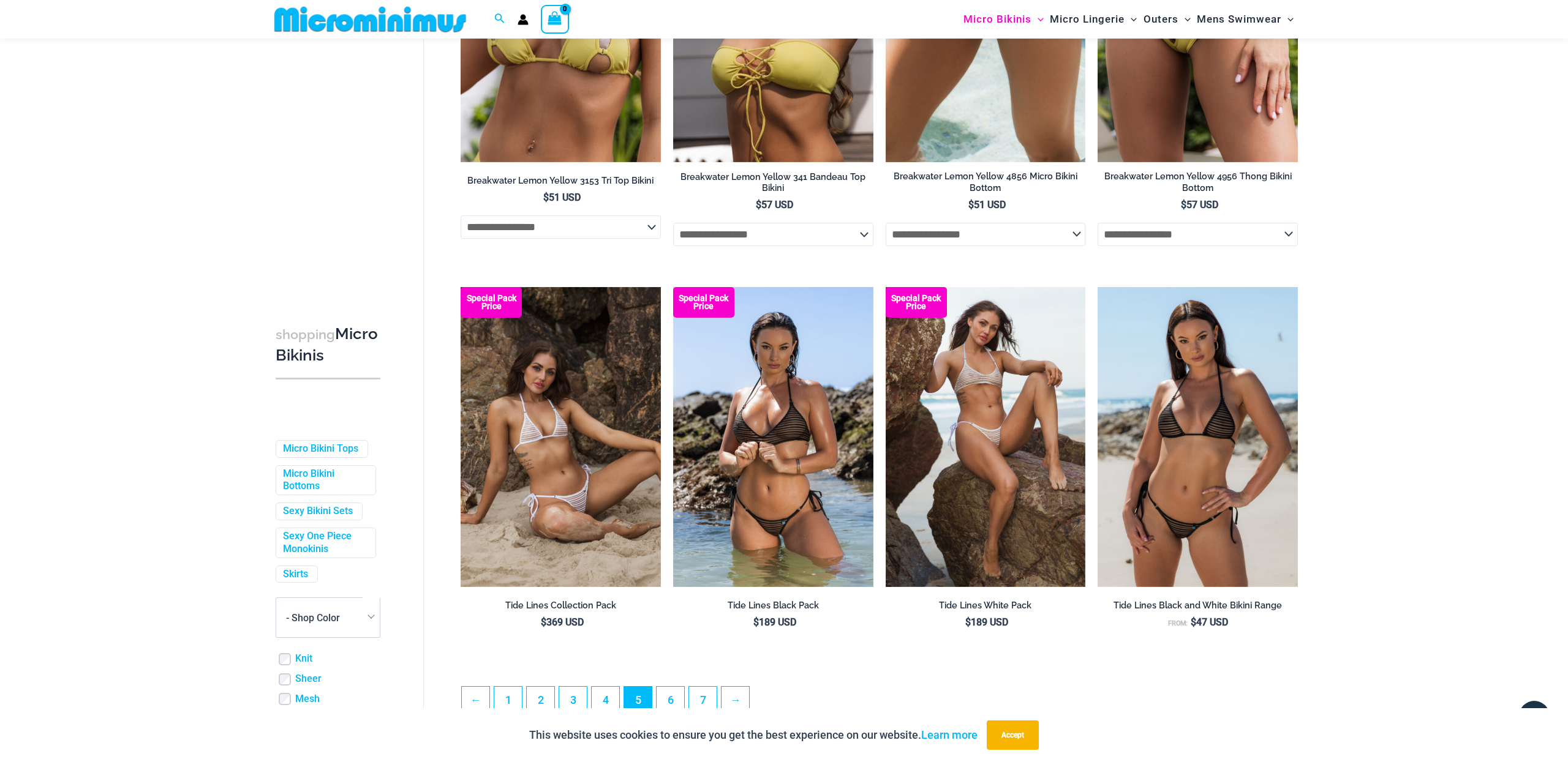
scroll to position [2851, 0]
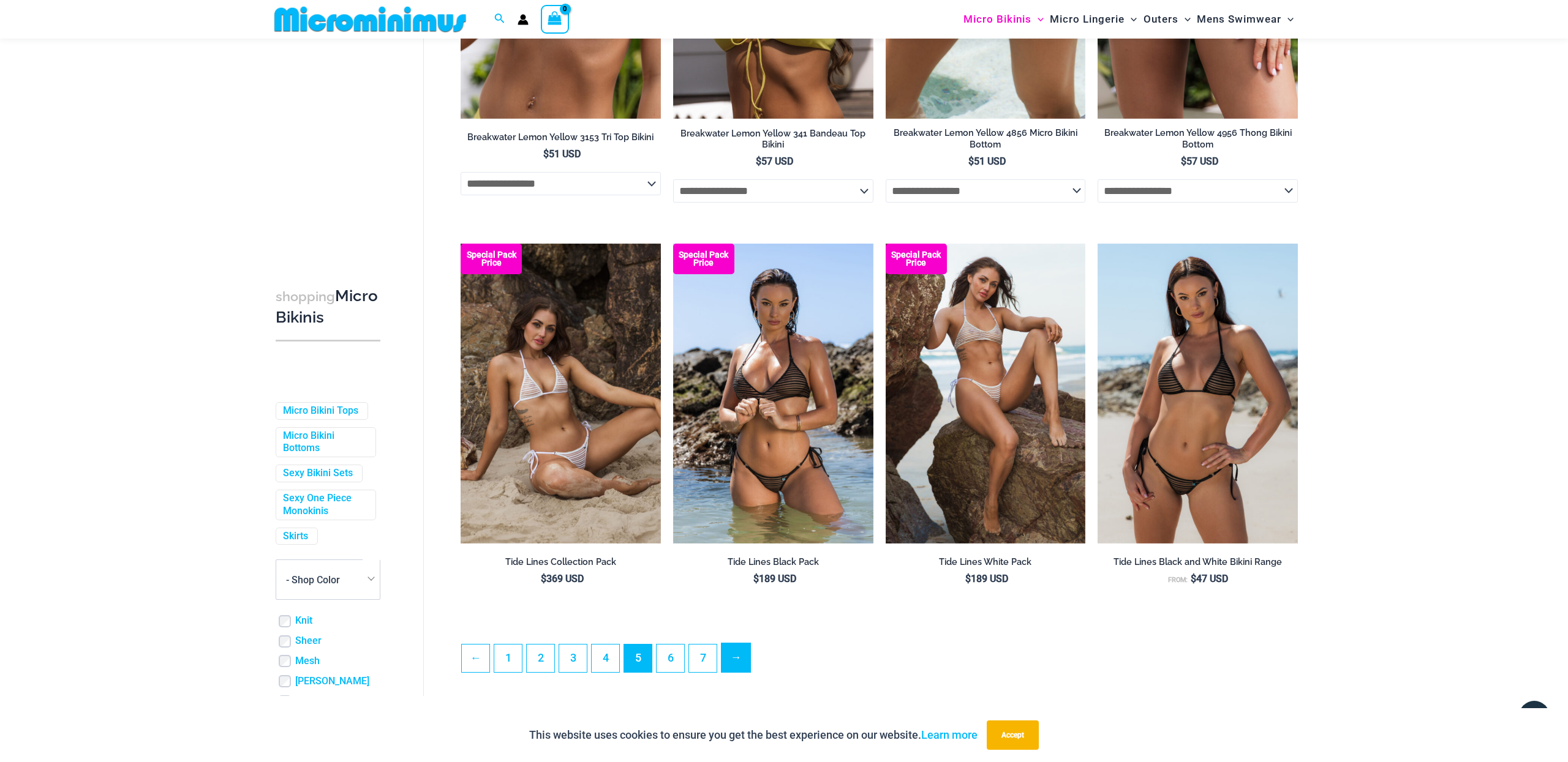
click at [729, 657] on link "→" at bounding box center [735, 657] width 29 height 29
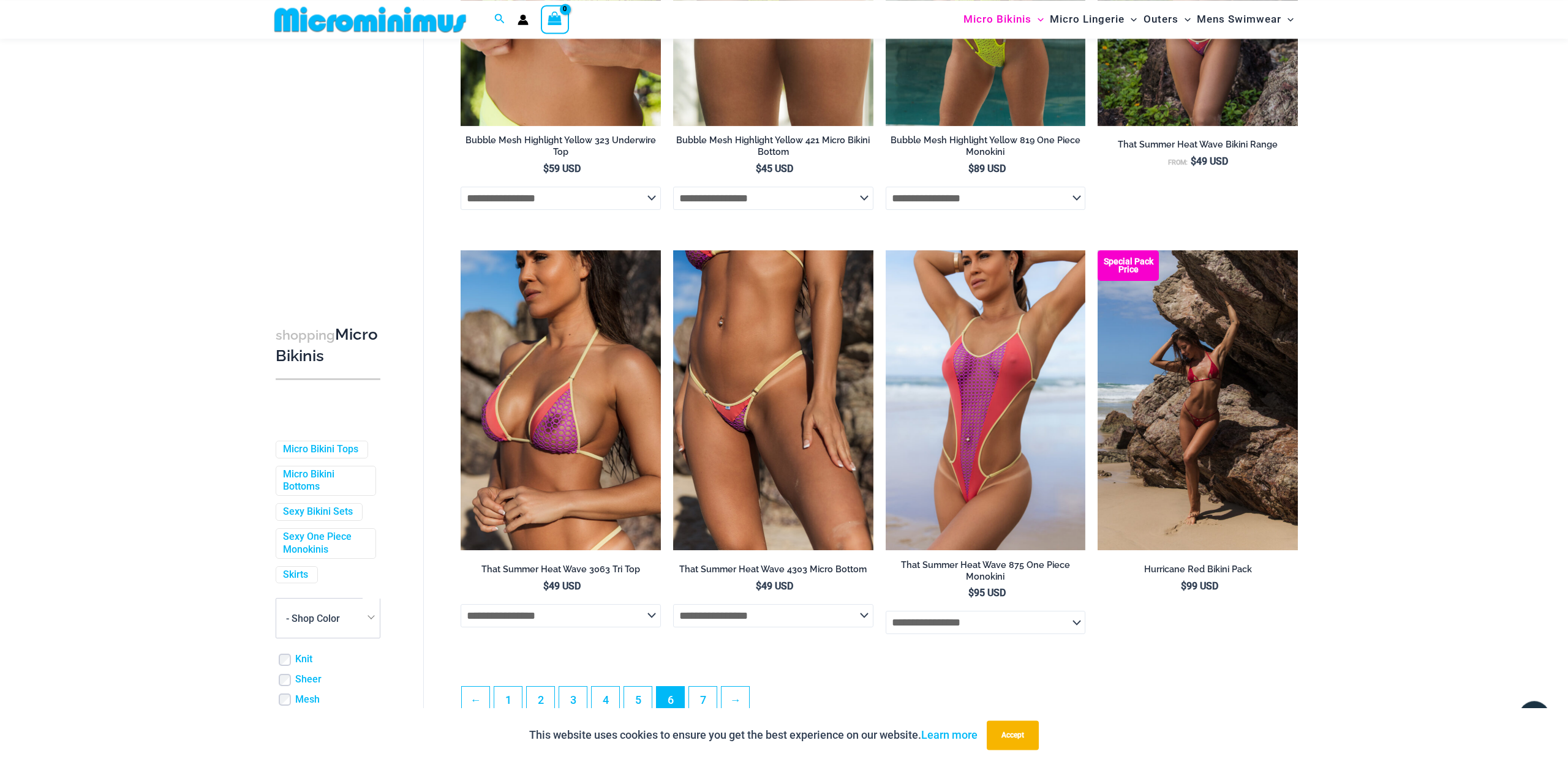
scroll to position [2921, 0]
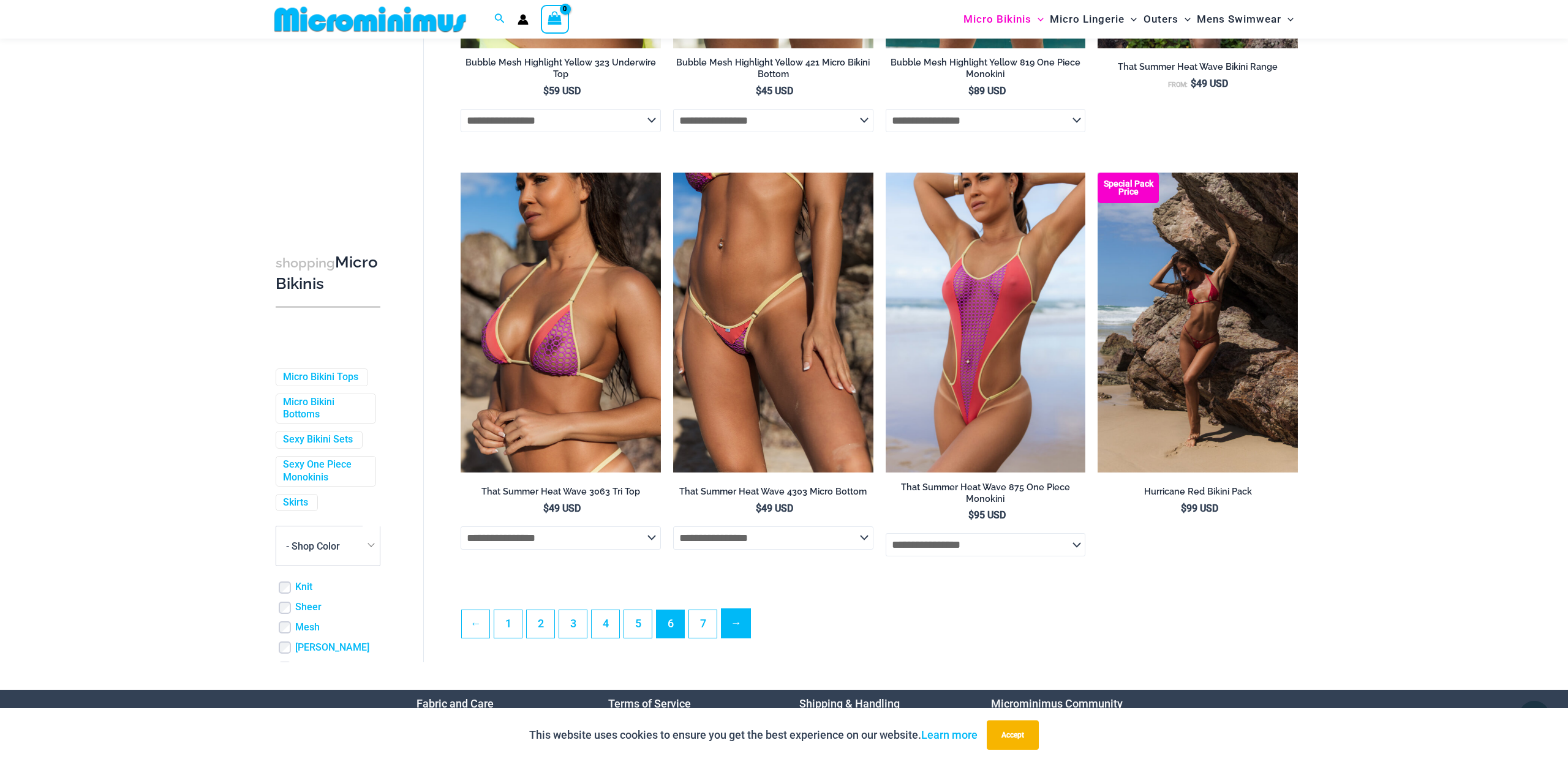
click at [743, 638] on link "→" at bounding box center [735, 623] width 29 height 29
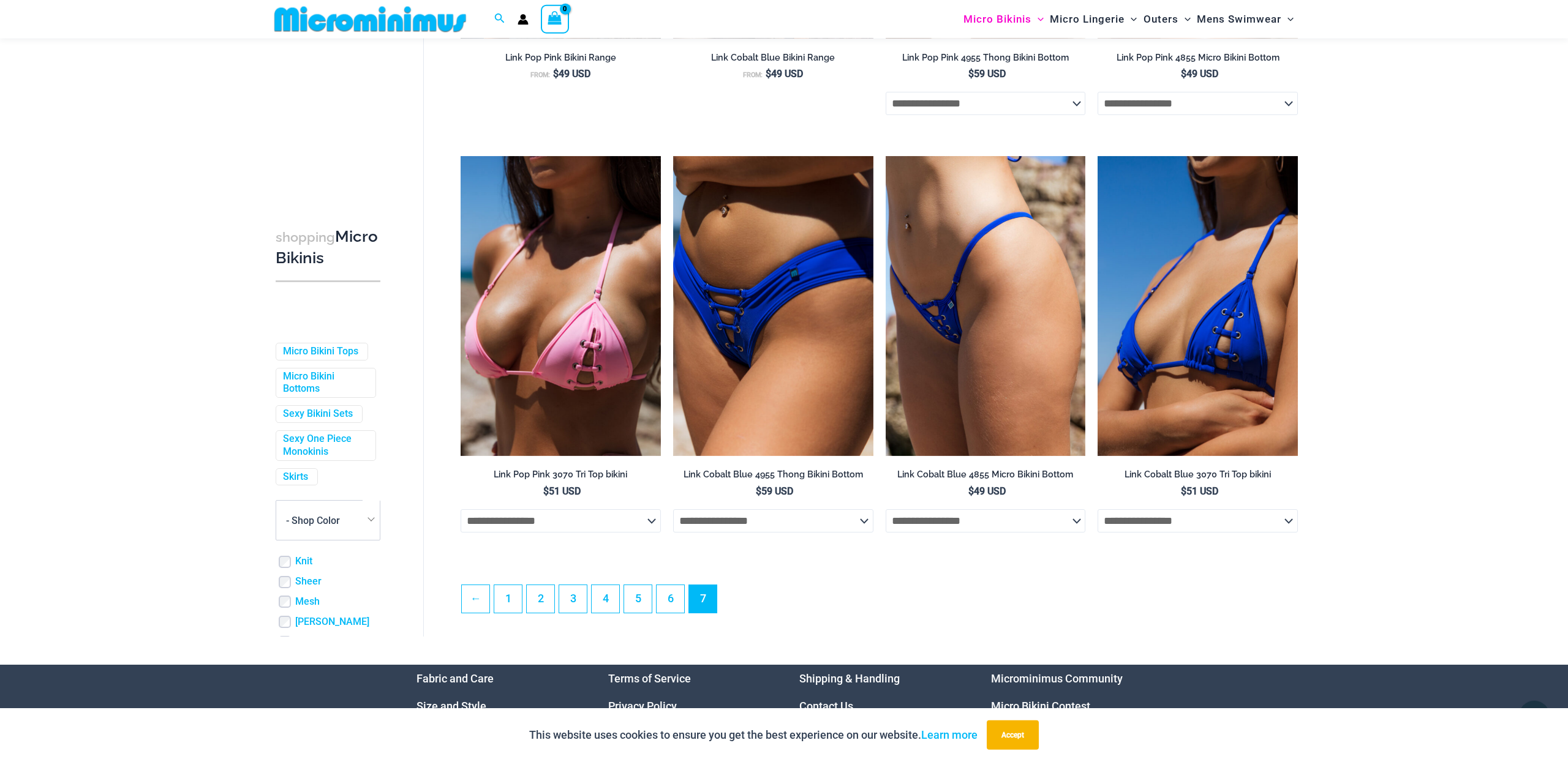
scroll to position [1664, 0]
